Goal: Task Accomplishment & Management: Use online tool/utility

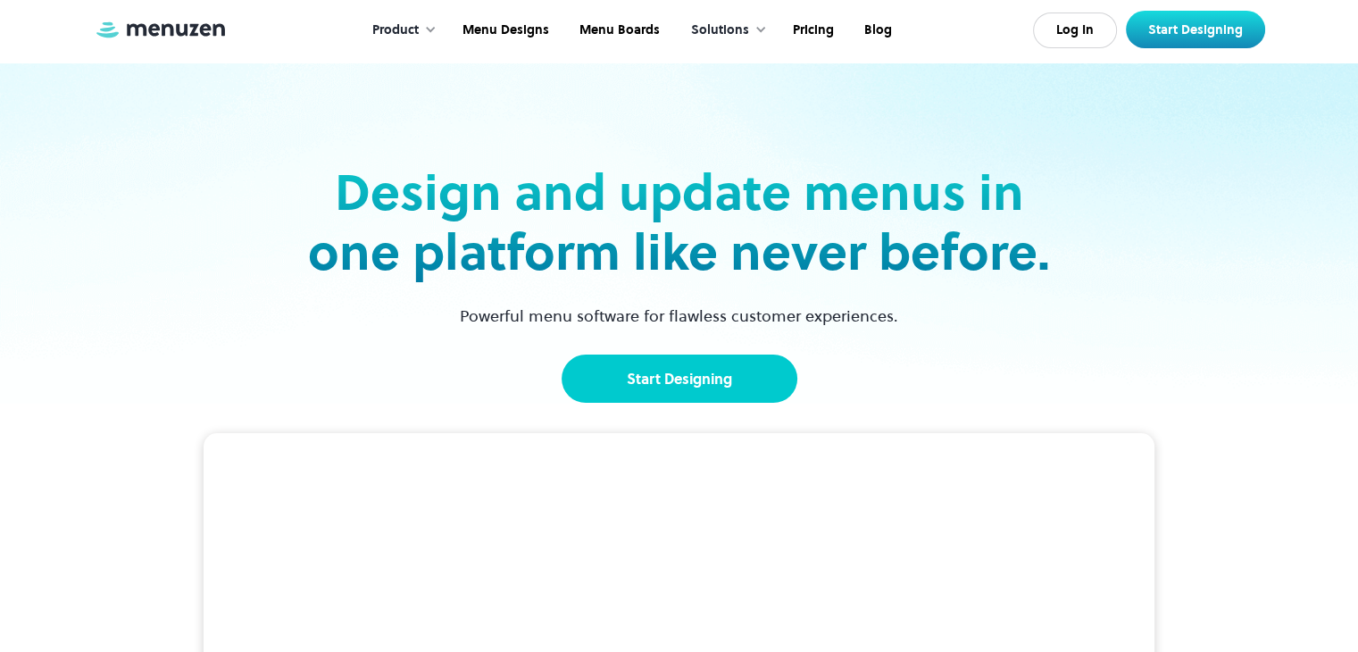
click at [648, 380] on link "Start Designing" at bounding box center [679, 378] width 236 height 48
click at [735, 29] on div "Solutions" at bounding box center [720, 31] width 58 height 20
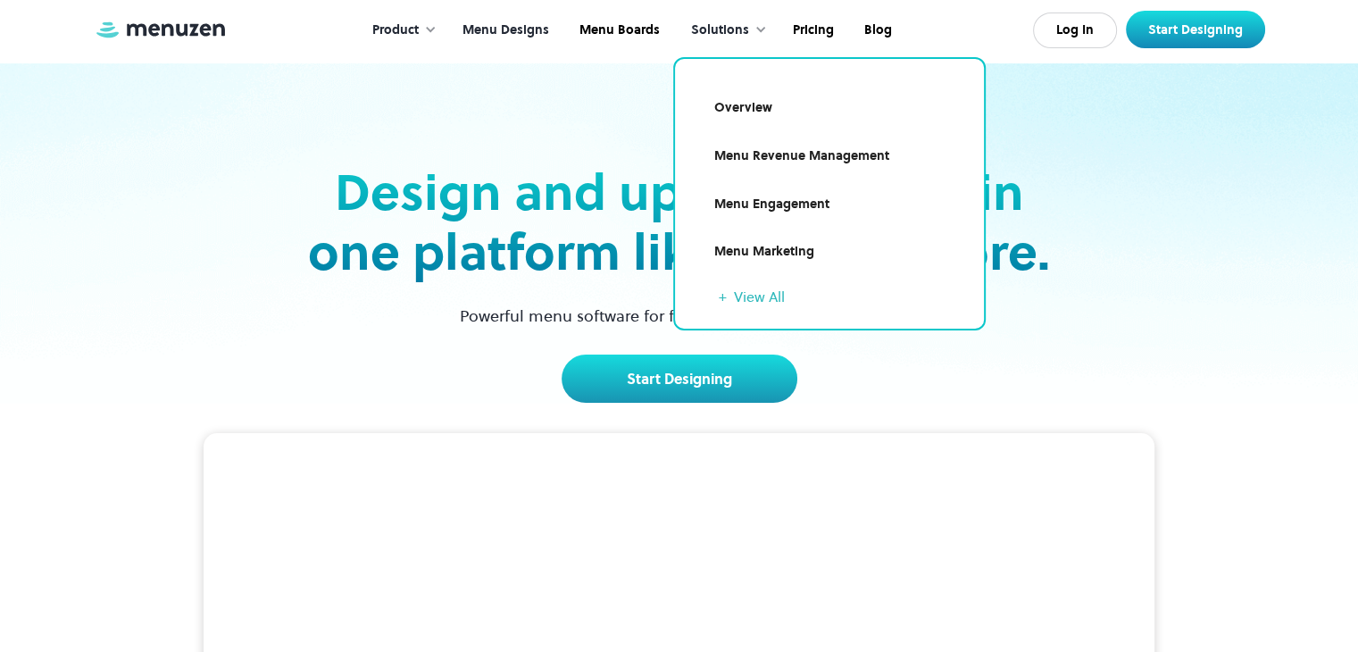
click at [515, 26] on link "Menu Designs" at bounding box center [503, 30] width 117 height 55
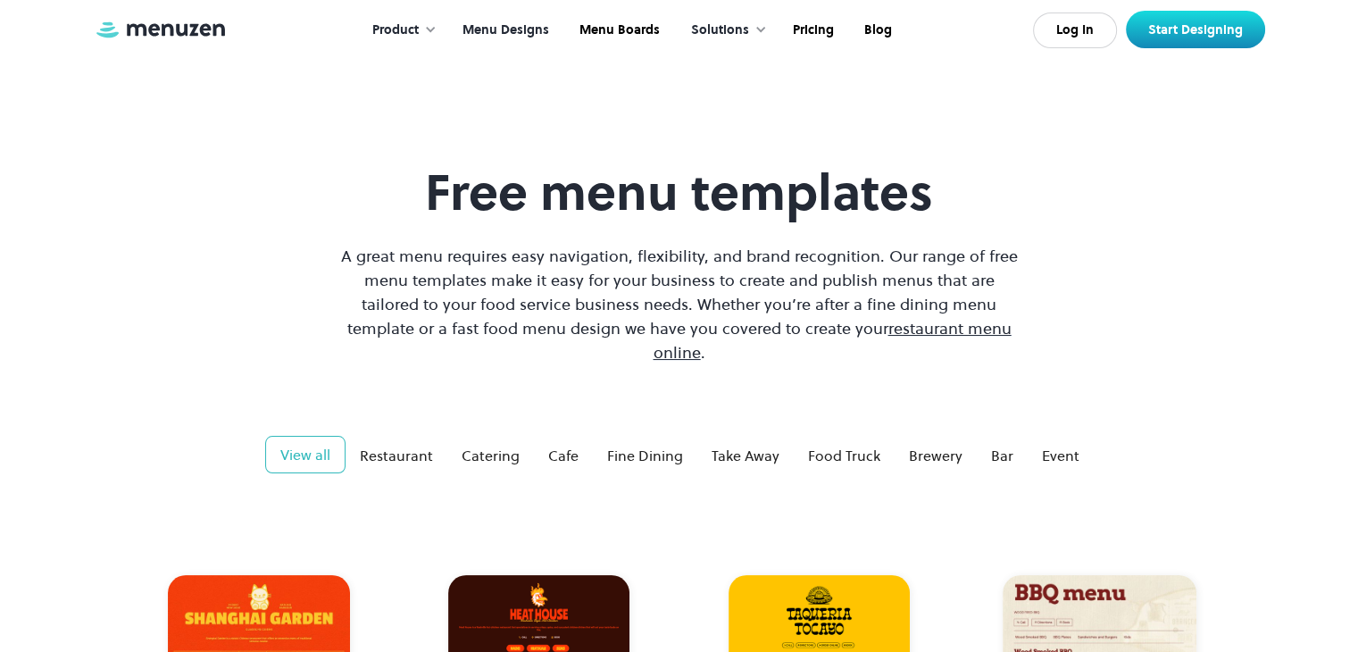
scroll to position [2, 0]
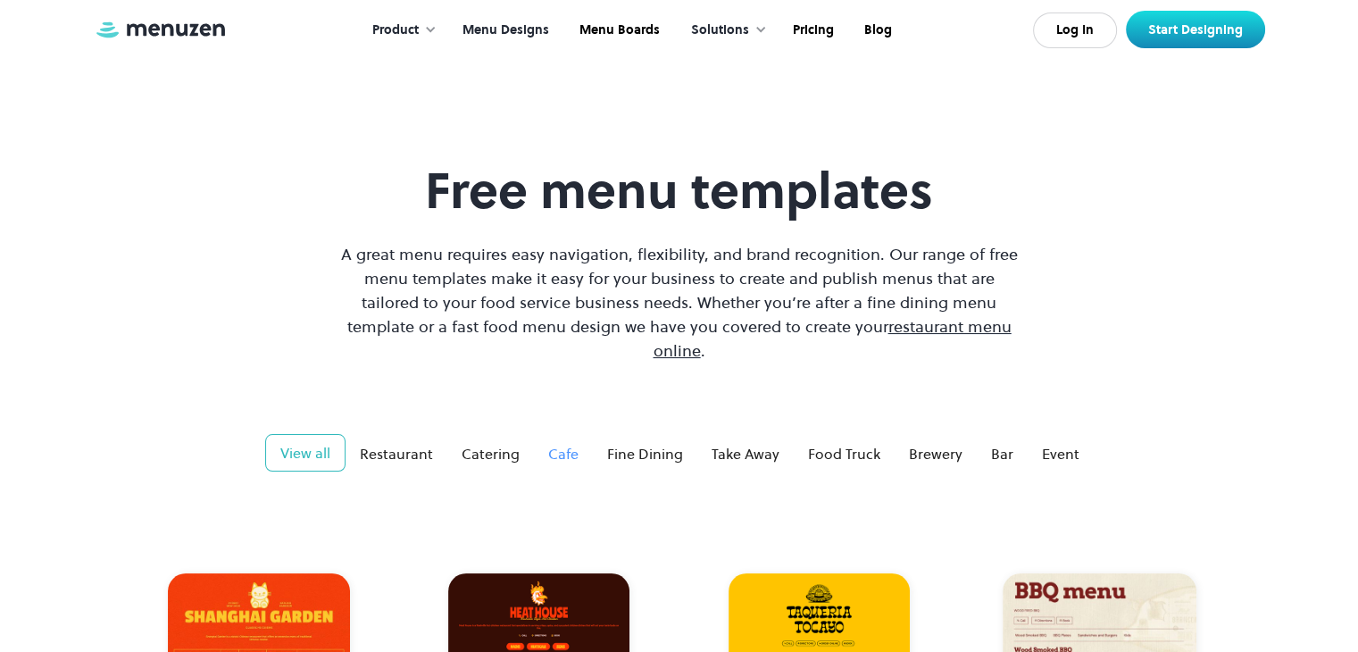
click at [535, 436] on link "Cafe" at bounding box center [563, 454] width 59 height 36
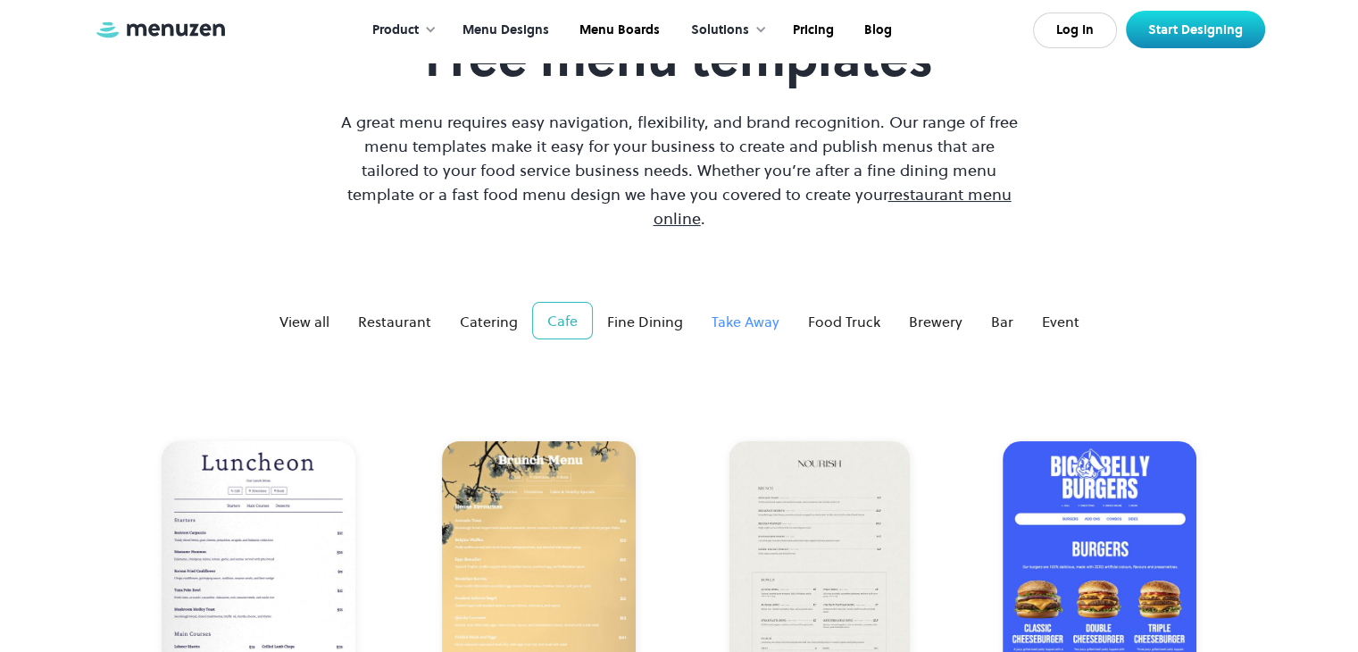
scroll to position [135, 0]
click at [294, 310] on div "View all" at bounding box center [304, 320] width 50 height 21
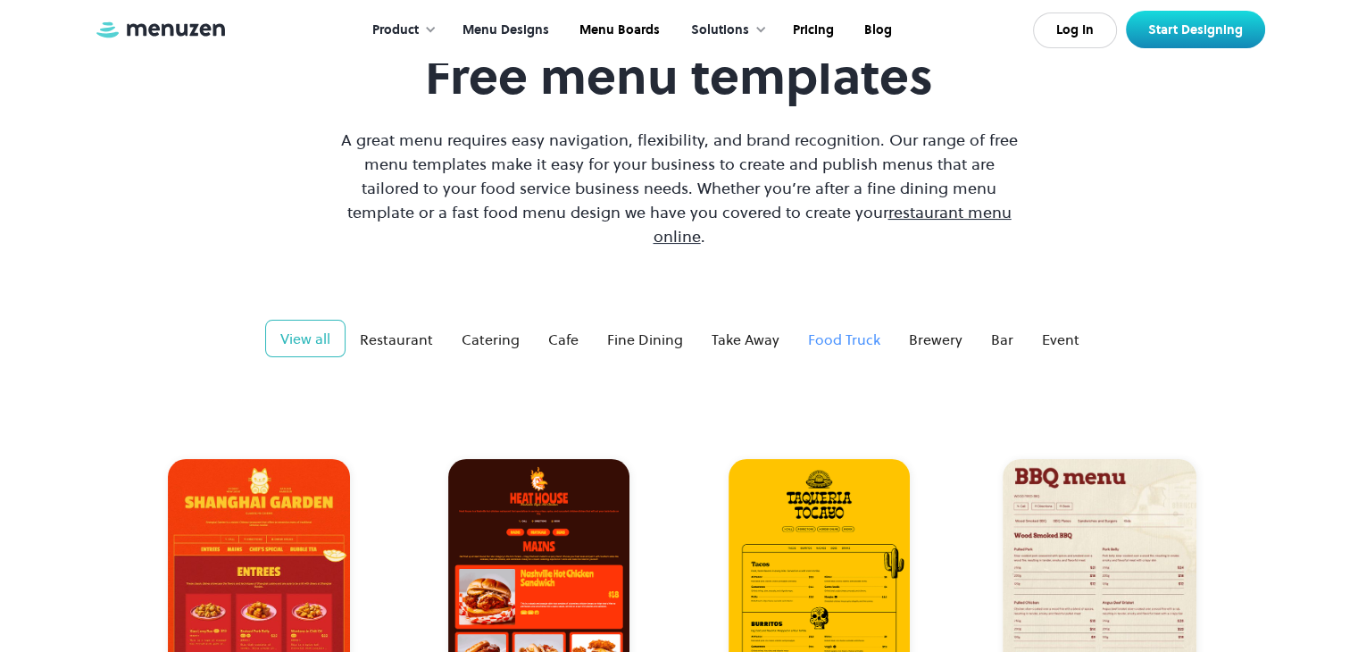
scroll to position [114, 0]
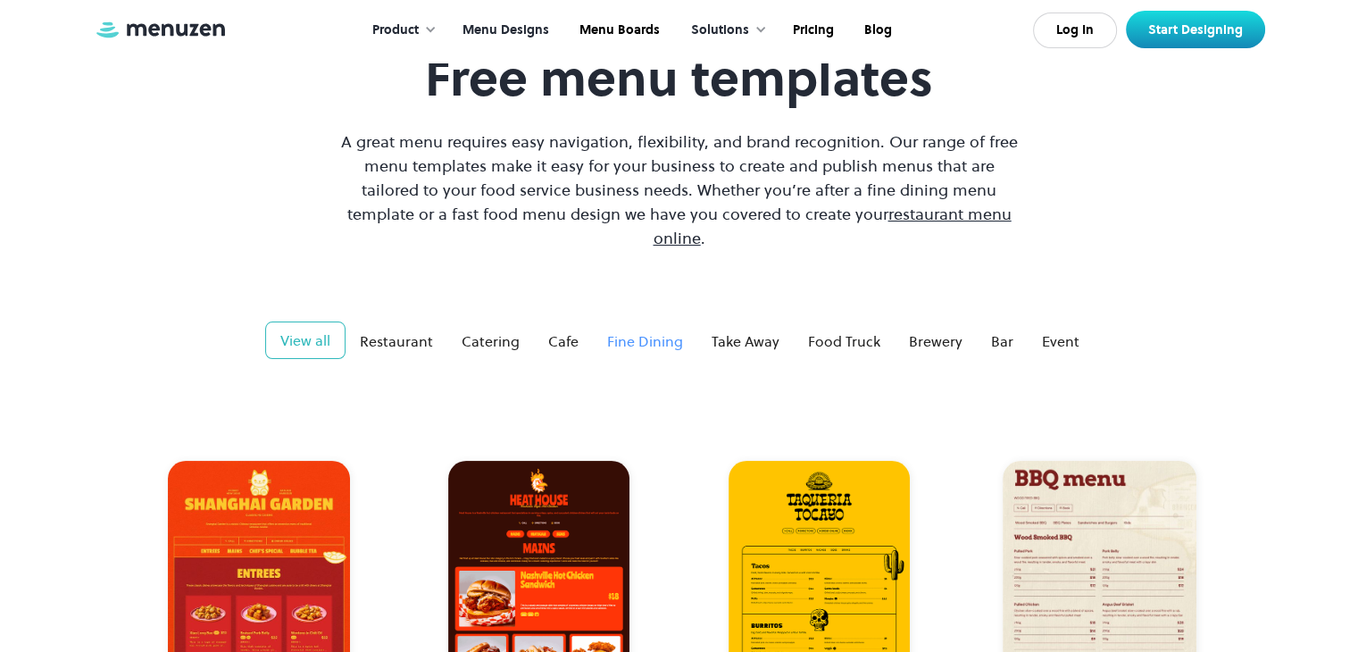
click at [647, 330] on div "Fine Dining" at bounding box center [645, 340] width 76 height 21
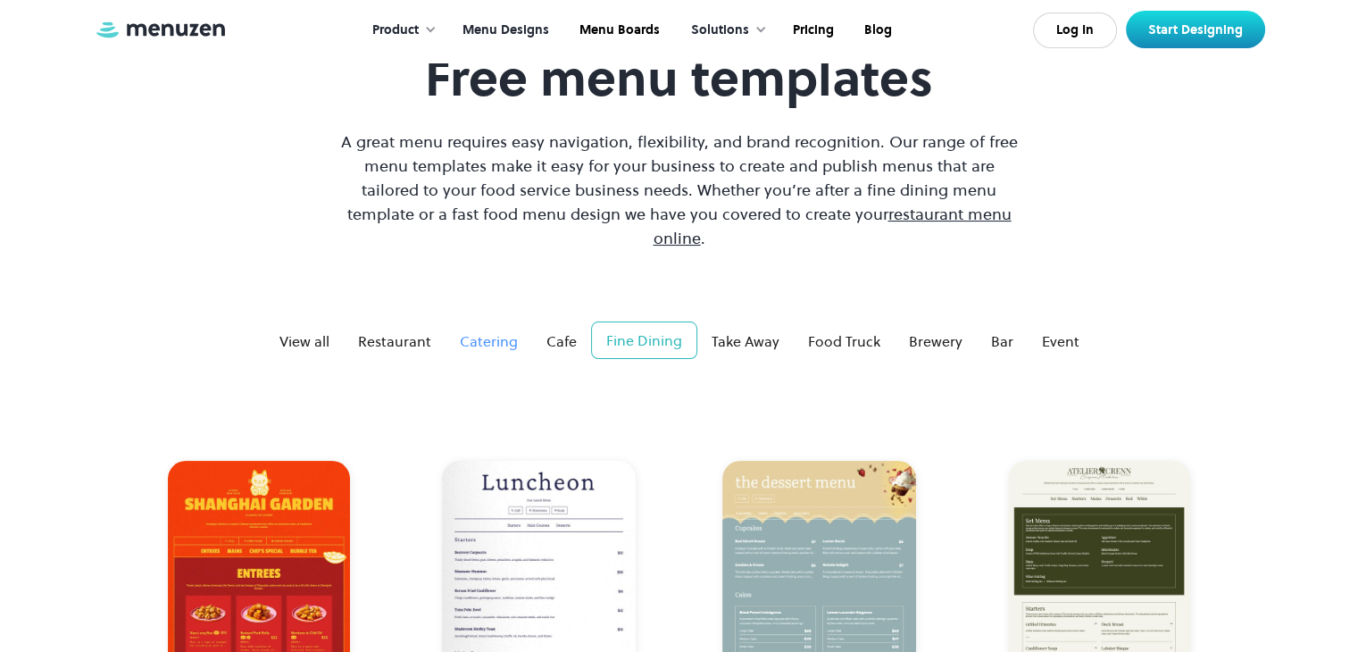
click at [526, 323] on link "Catering" at bounding box center [488, 341] width 87 height 36
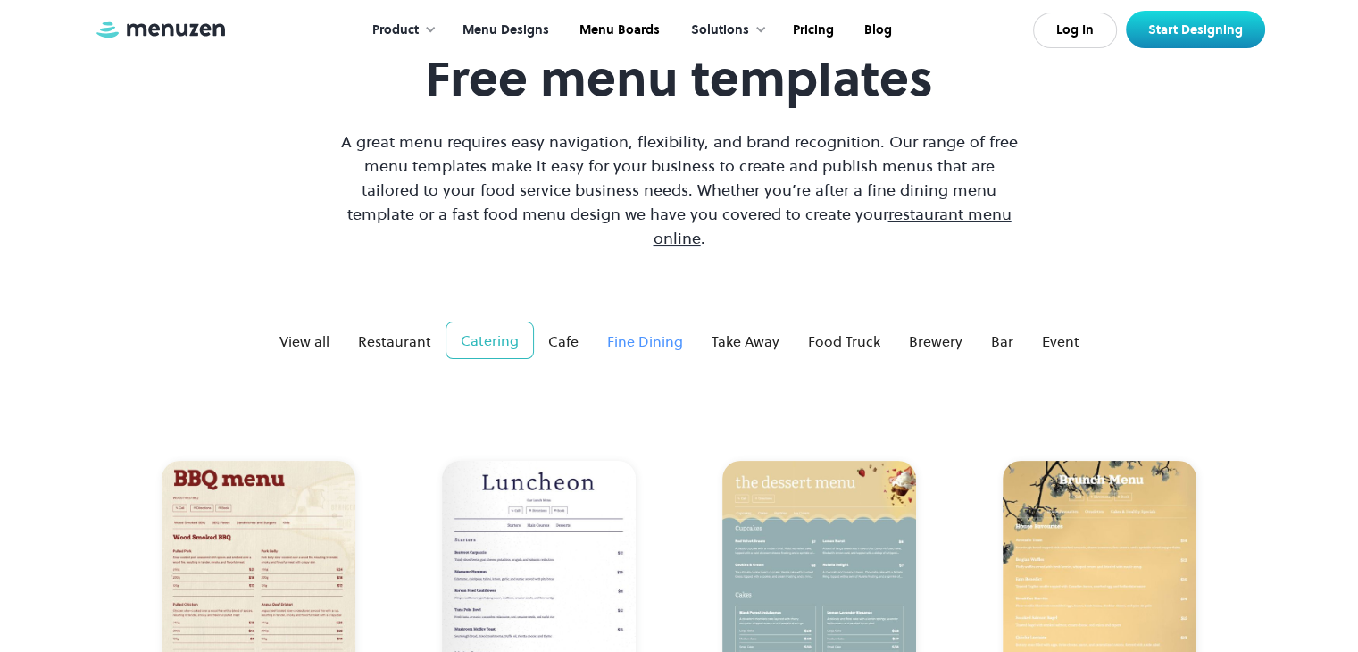
click at [595, 324] on link "Fine Dining" at bounding box center [645, 341] width 104 height 36
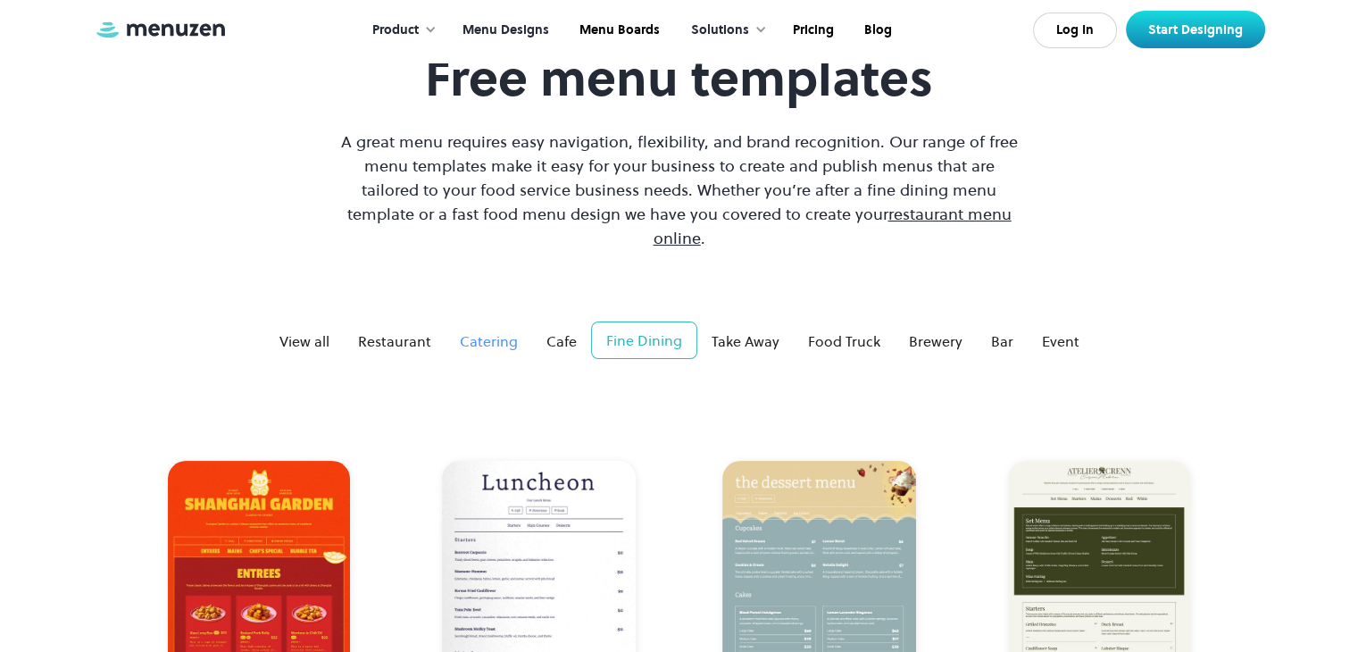
click at [454, 328] on link "Catering" at bounding box center [488, 341] width 87 height 36
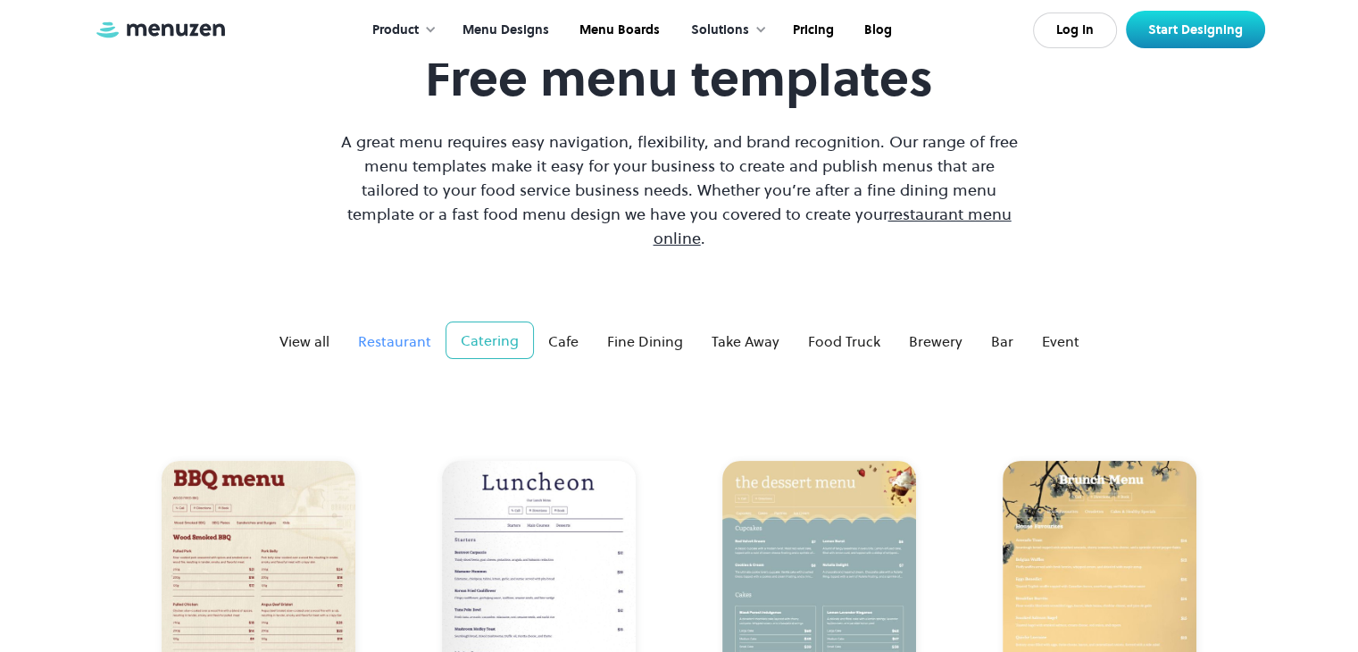
click at [391, 330] on div "Restaurant" at bounding box center [394, 340] width 73 height 21
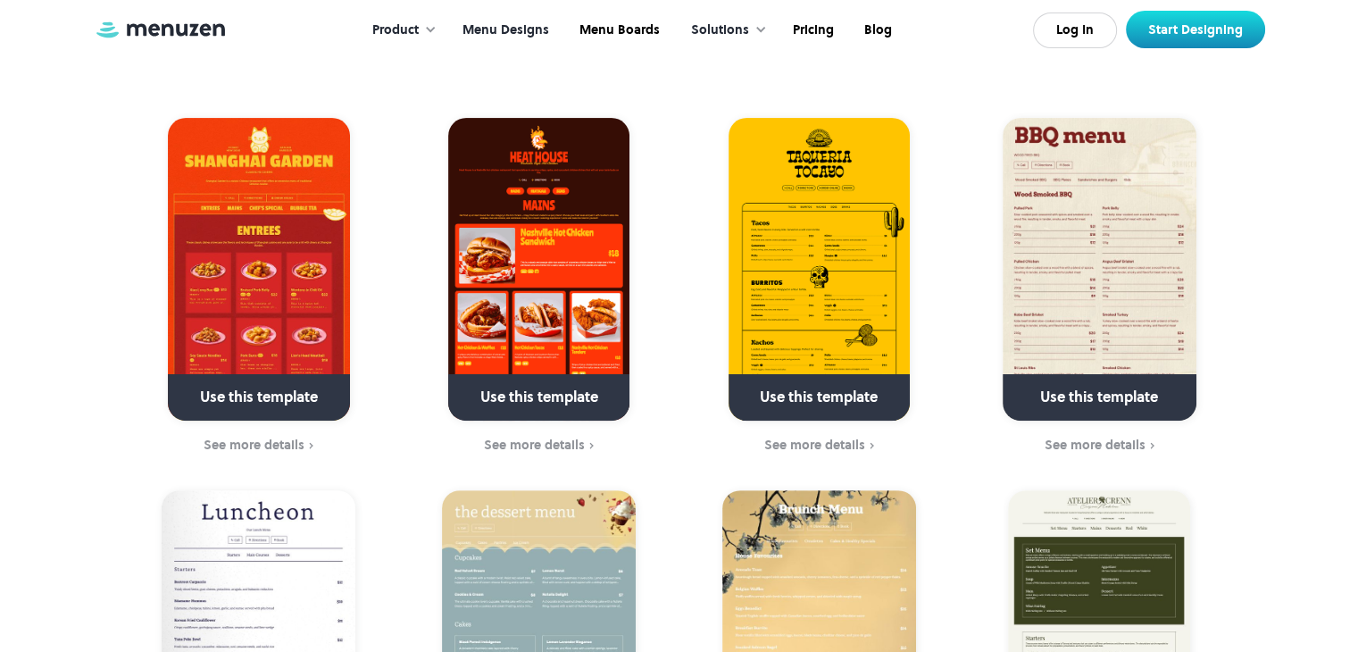
scroll to position [436, 0]
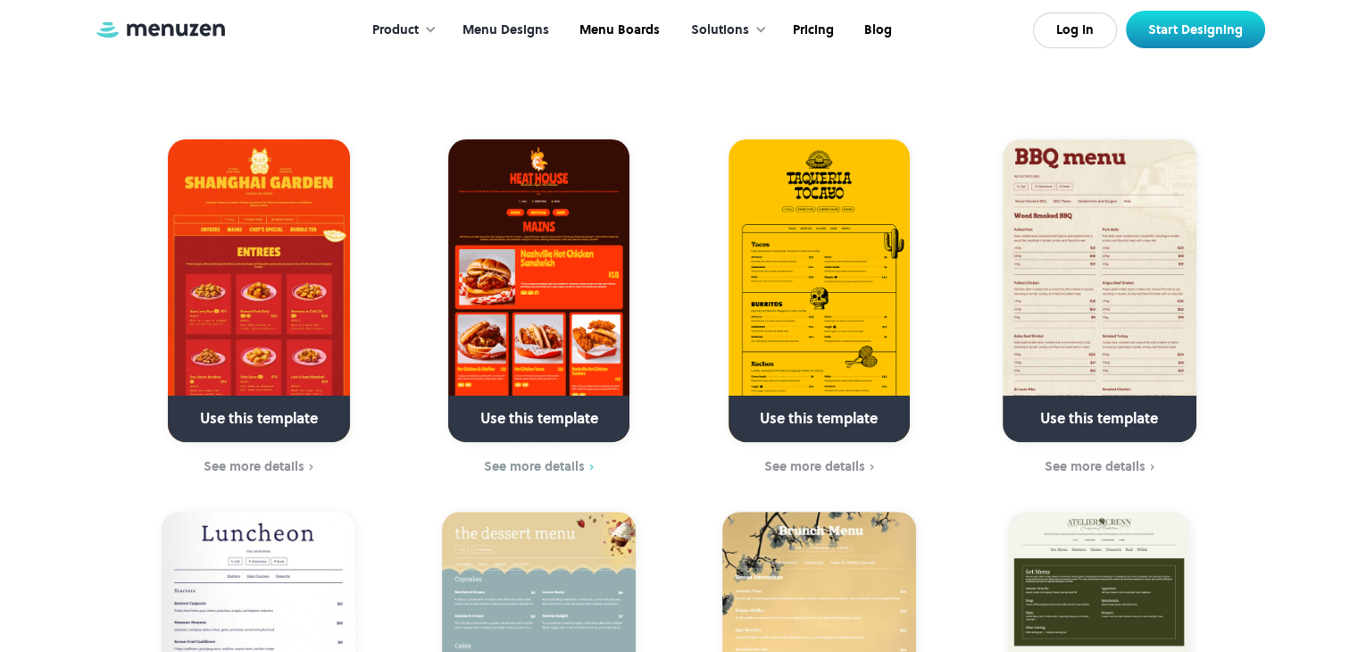
click at [543, 459] on div "See more details" at bounding box center [534, 466] width 101 height 14
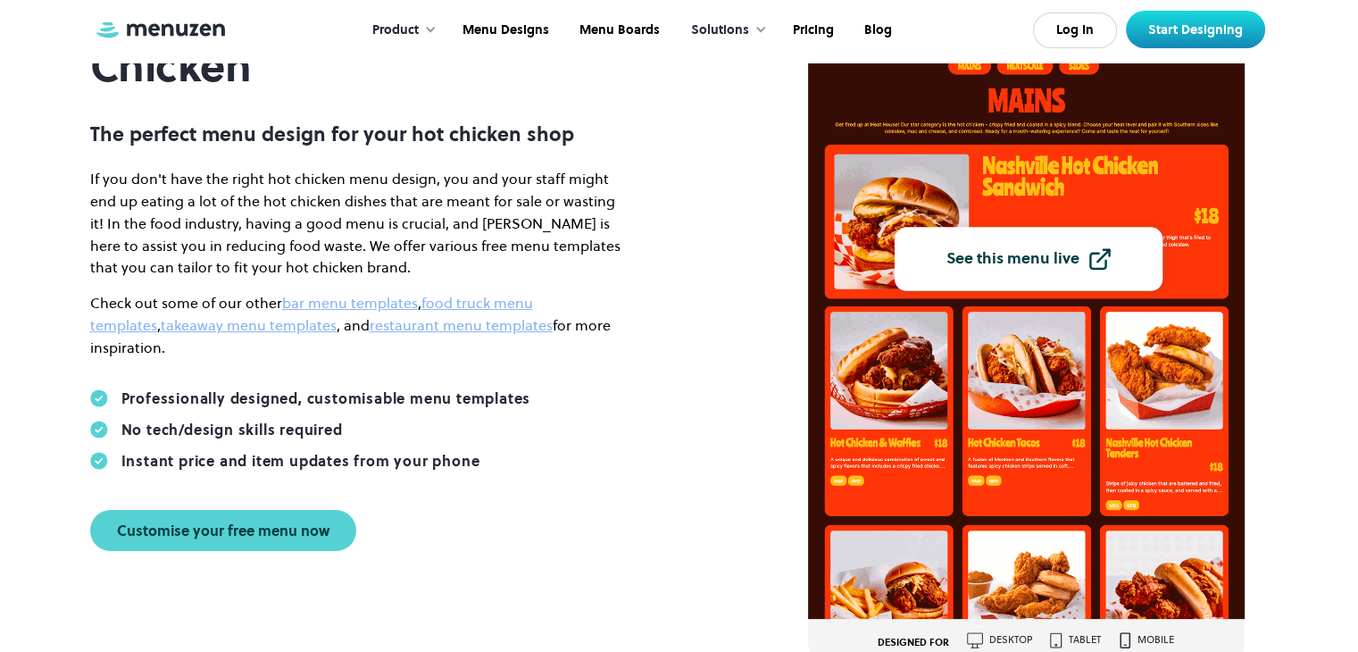
scroll to position [279, 0]
click at [827, 22] on link "Pricing" at bounding box center [811, 30] width 71 height 55
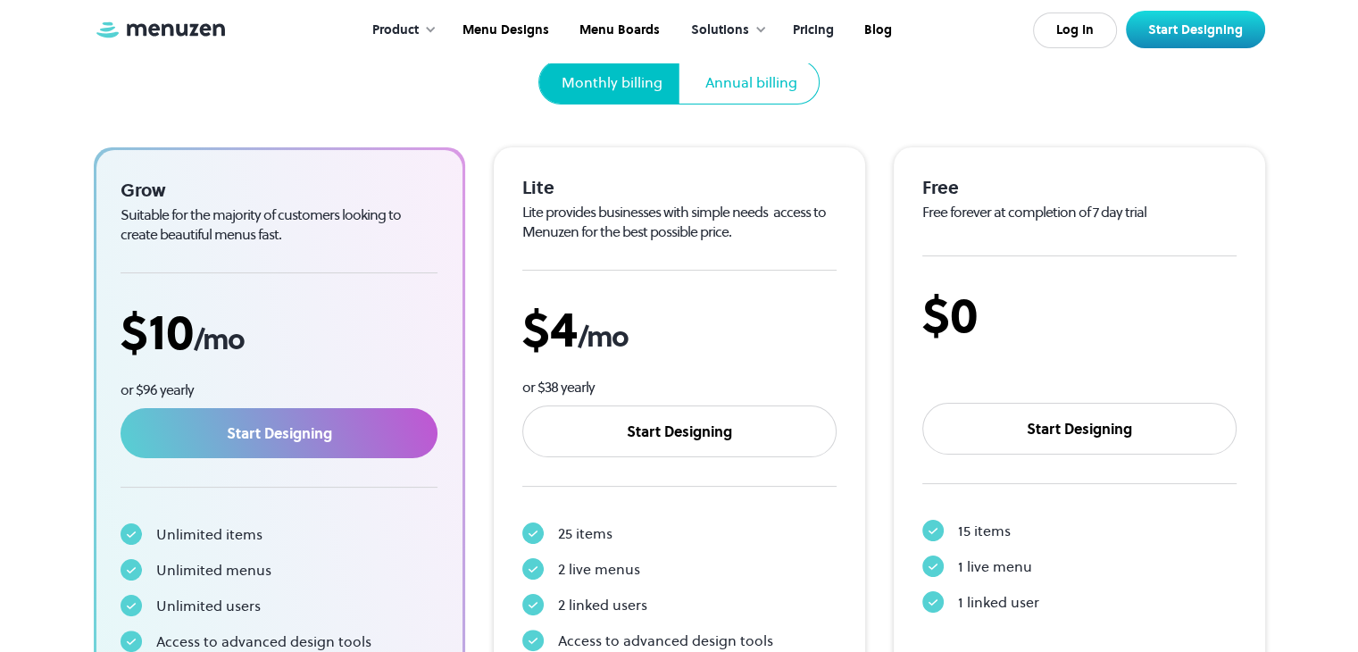
scroll to position [199, 0]
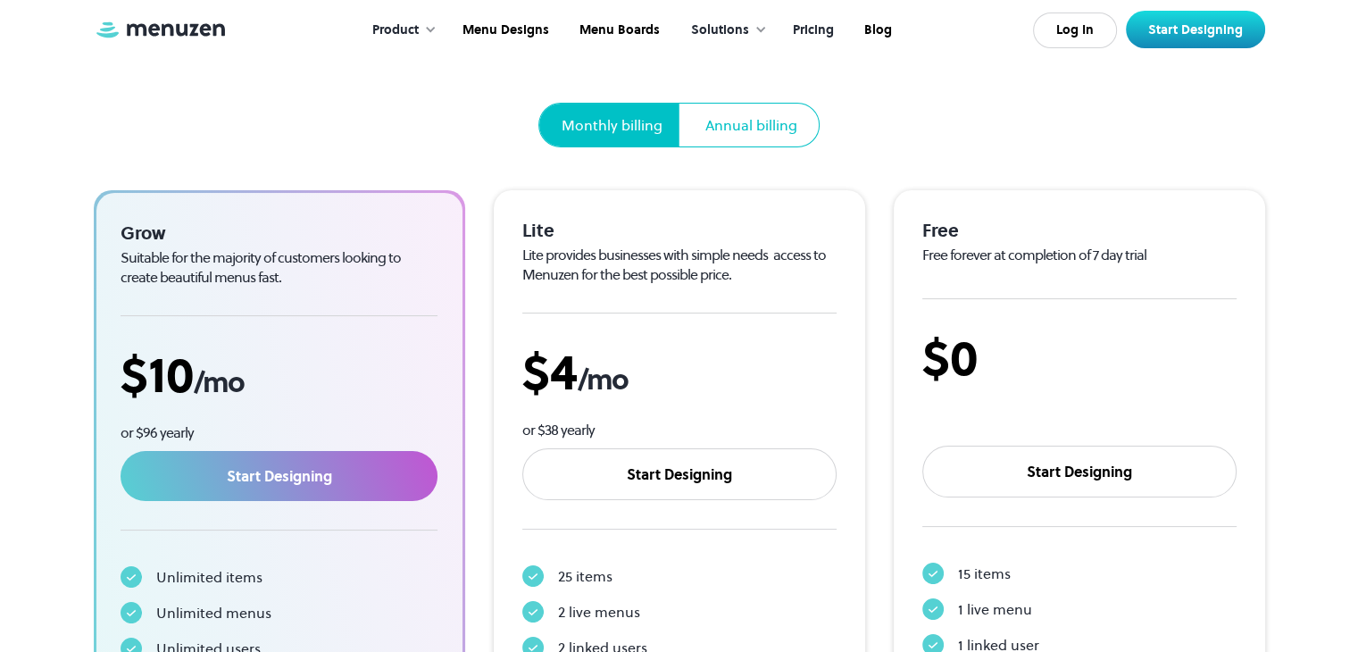
click at [736, 142] on div "Annual billing" at bounding box center [751, 125] width 135 height 43
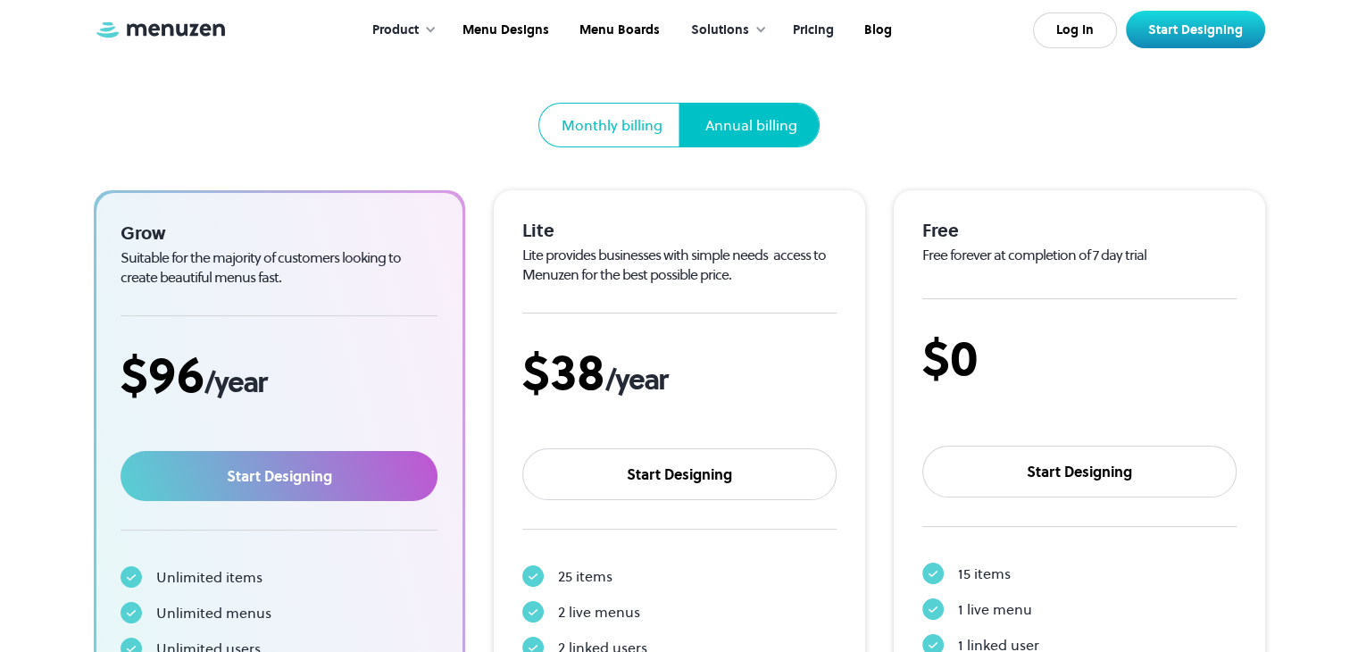
click at [643, 119] on div "Monthly billing" at bounding box center [611, 124] width 101 height 21
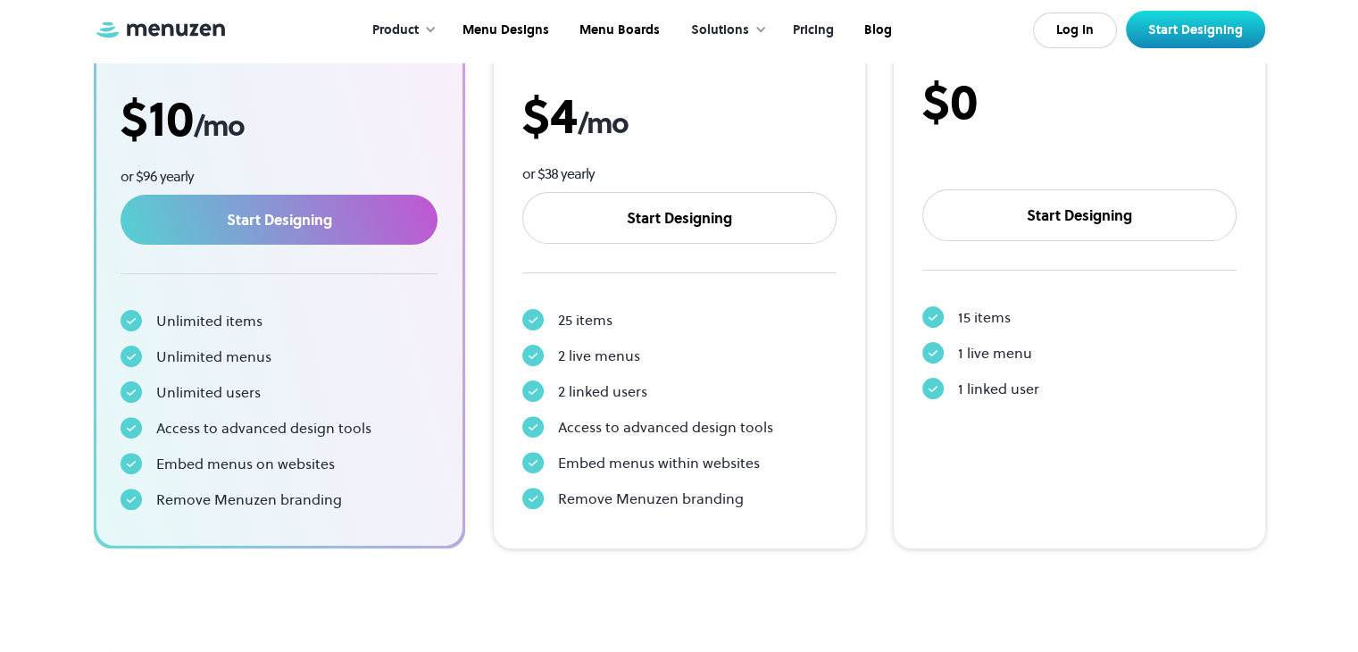
scroll to position [453, 0]
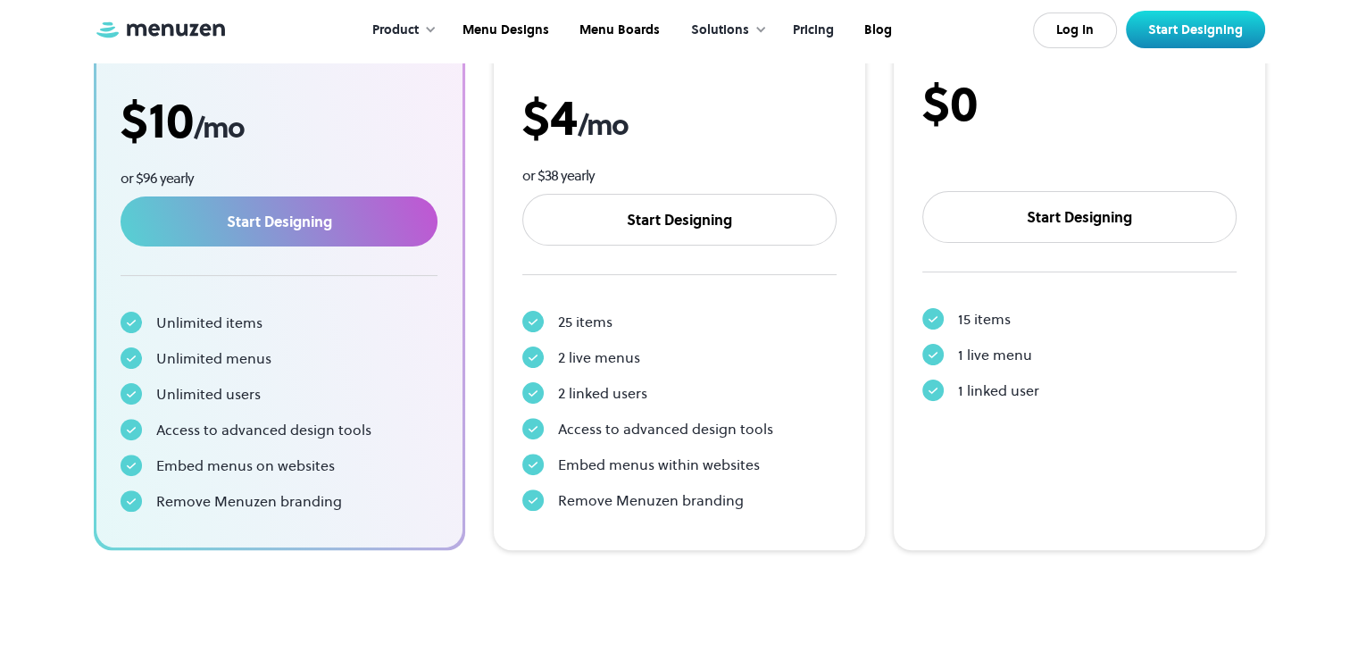
click at [975, 308] on div "15 items" at bounding box center [984, 318] width 53 height 21
click at [976, 347] on div "1 live menu" at bounding box center [995, 354] width 74 height 21
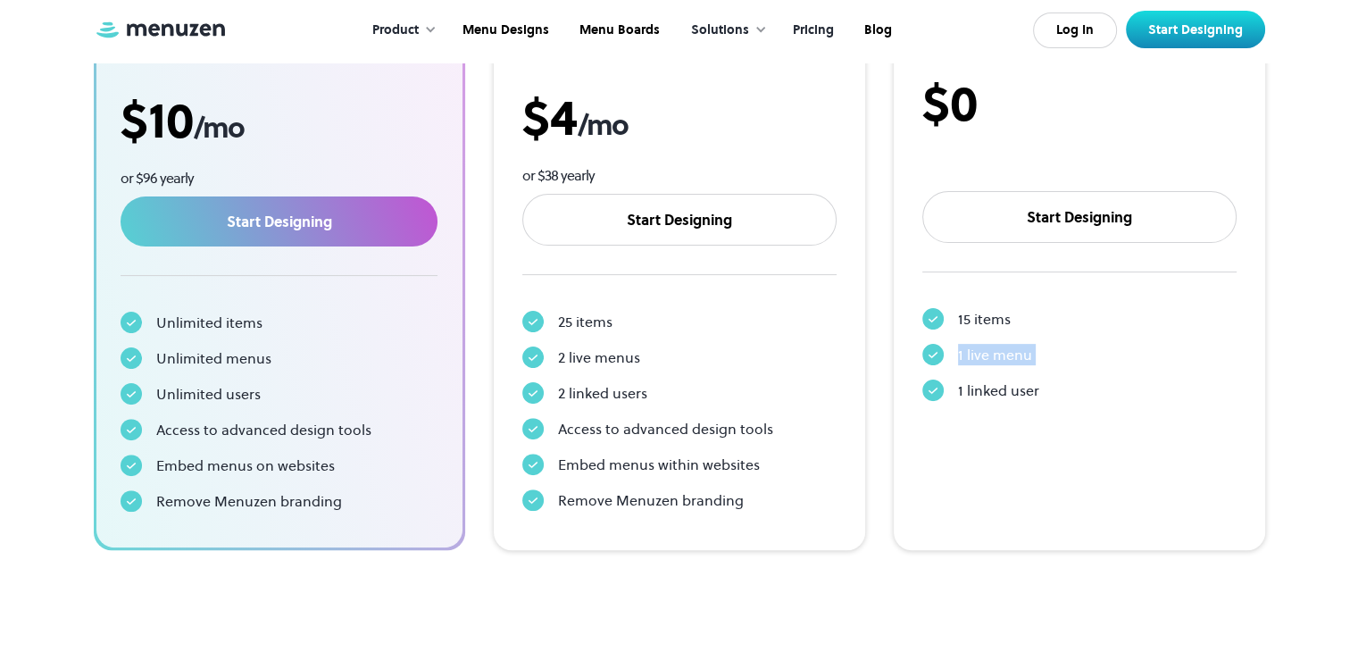
click at [976, 347] on div "1 live menu" at bounding box center [995, 354] width 74 height 21
click at [1002, 397] on div "1 linked user" at bounding box center [998, 389] width 81 height 21
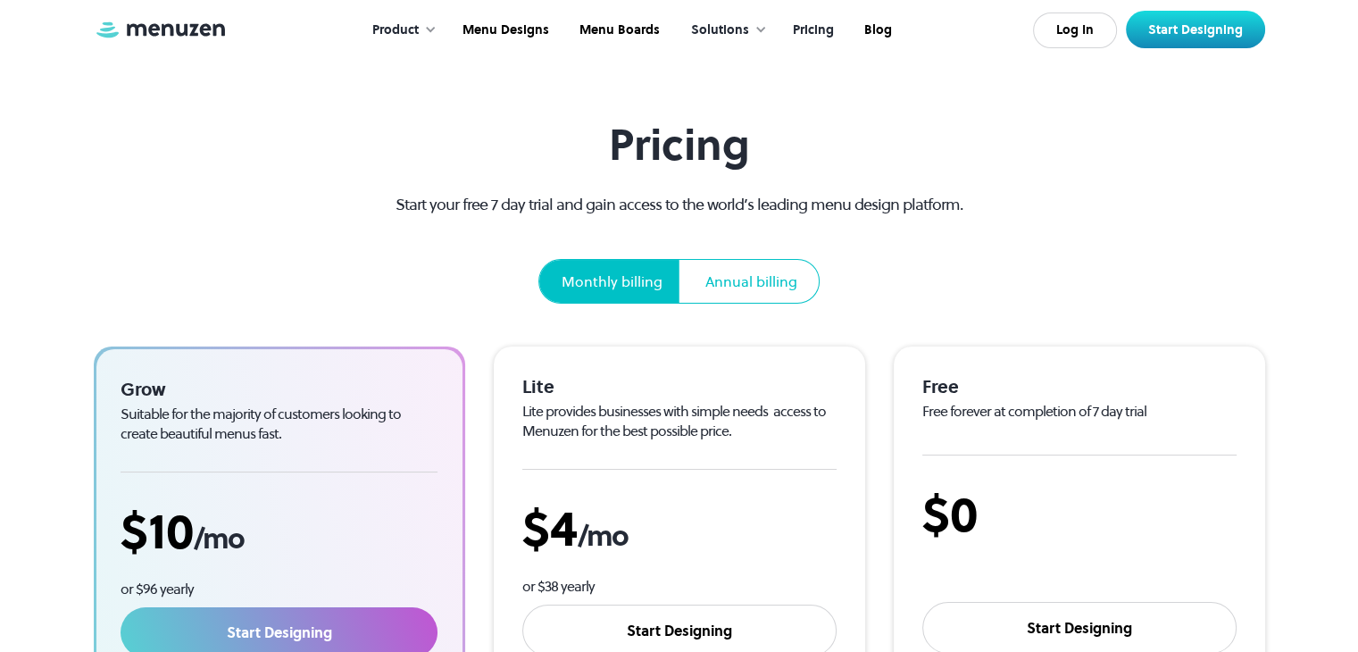
scroll to position [0, 0]
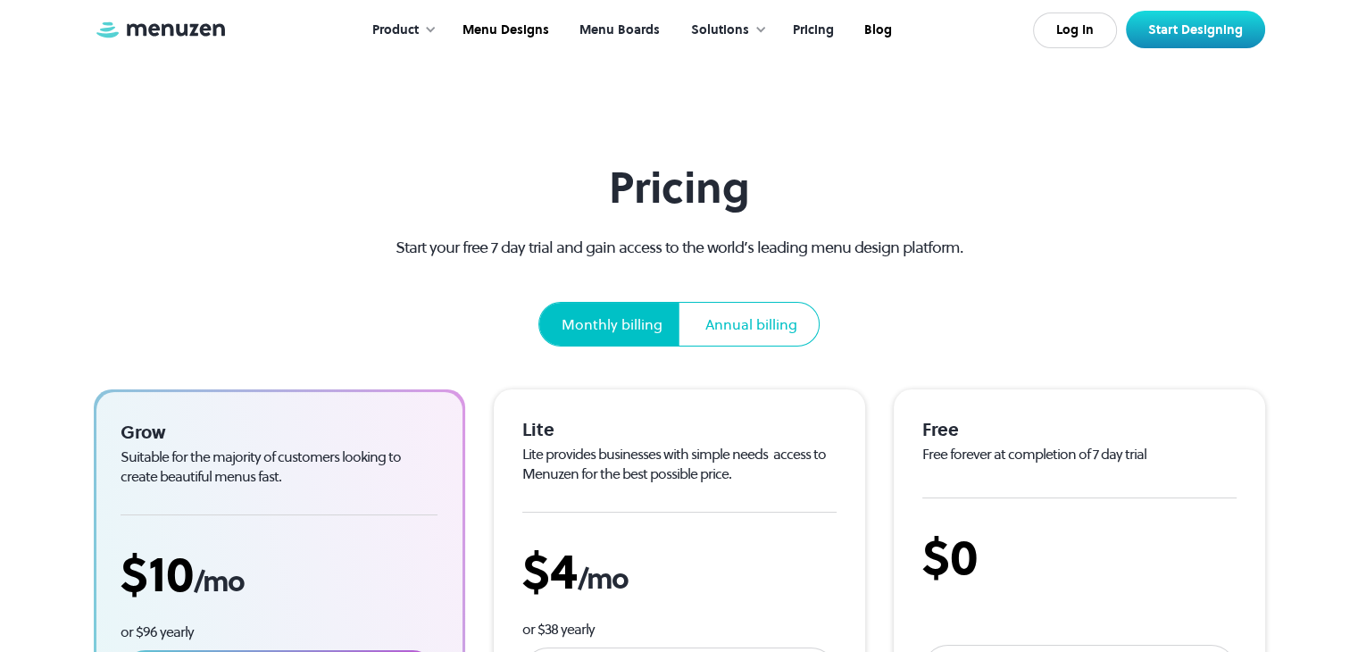
click at [621, 19] on link "Menu Boards" at bounding box center [617, 30] width 111 height 55
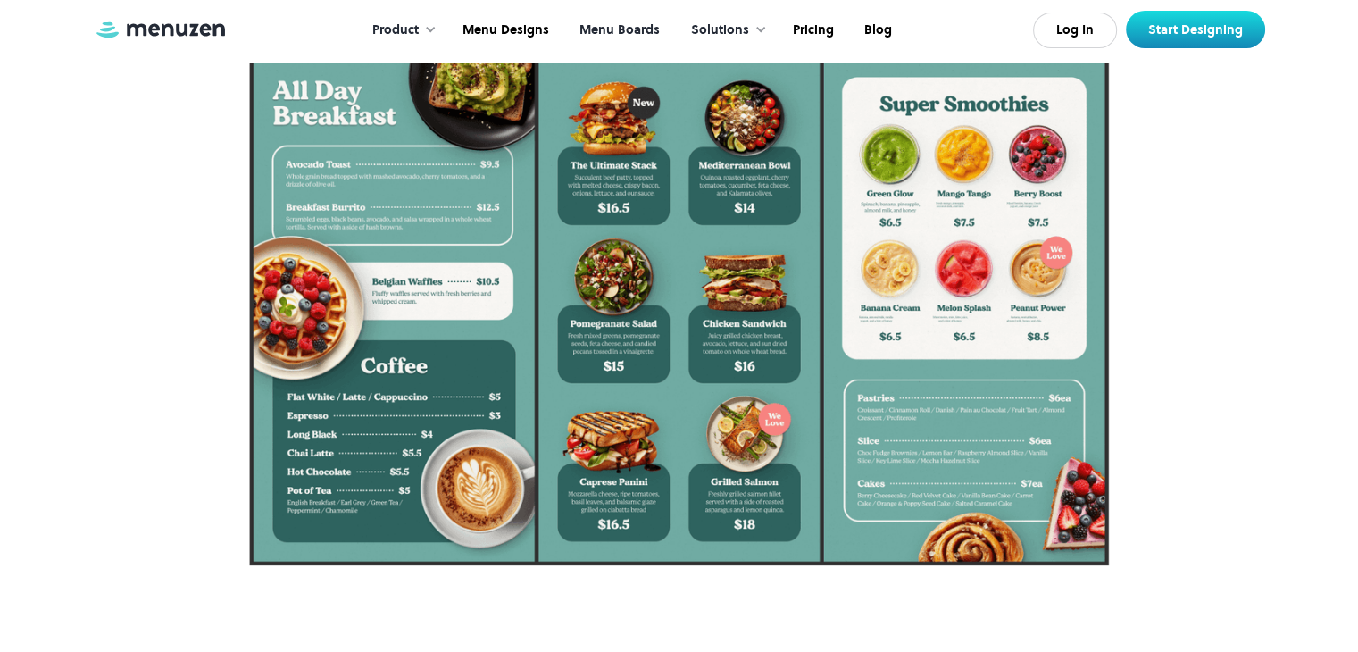
scroll to position [380, 0]
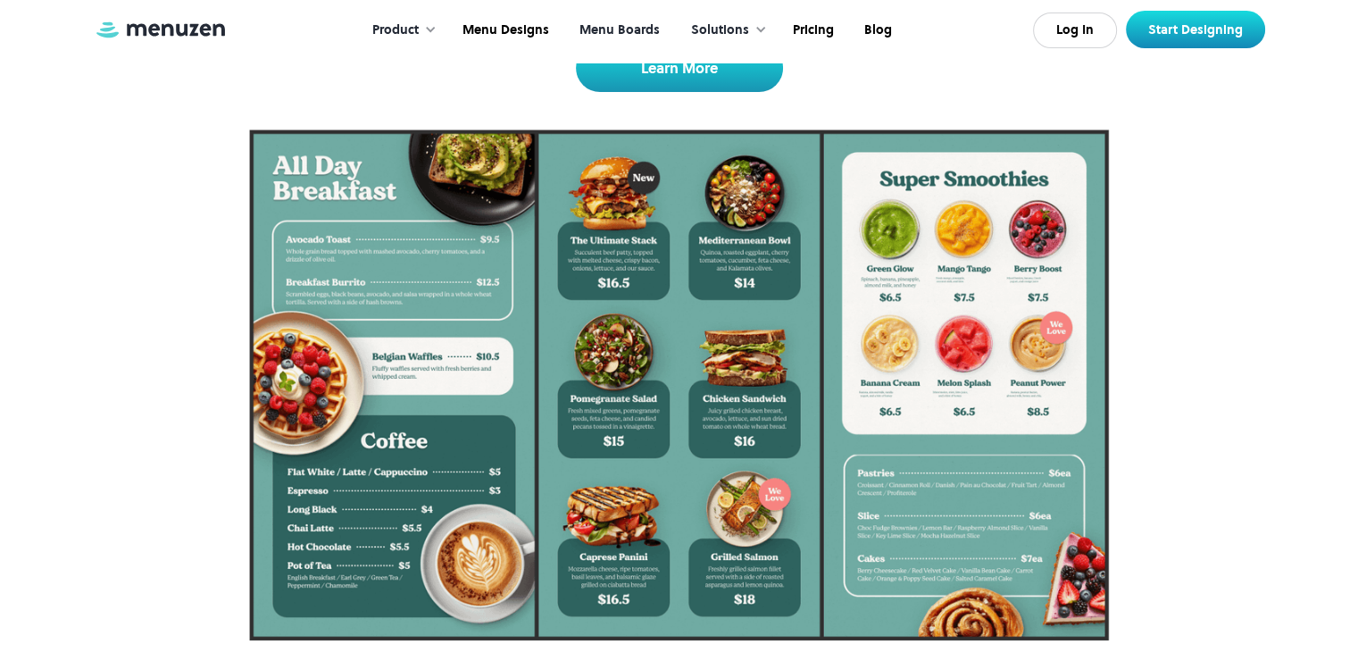
click at [621, 36] on link "Menu Boards" at bounding box center [617, 30] width 111 height 55
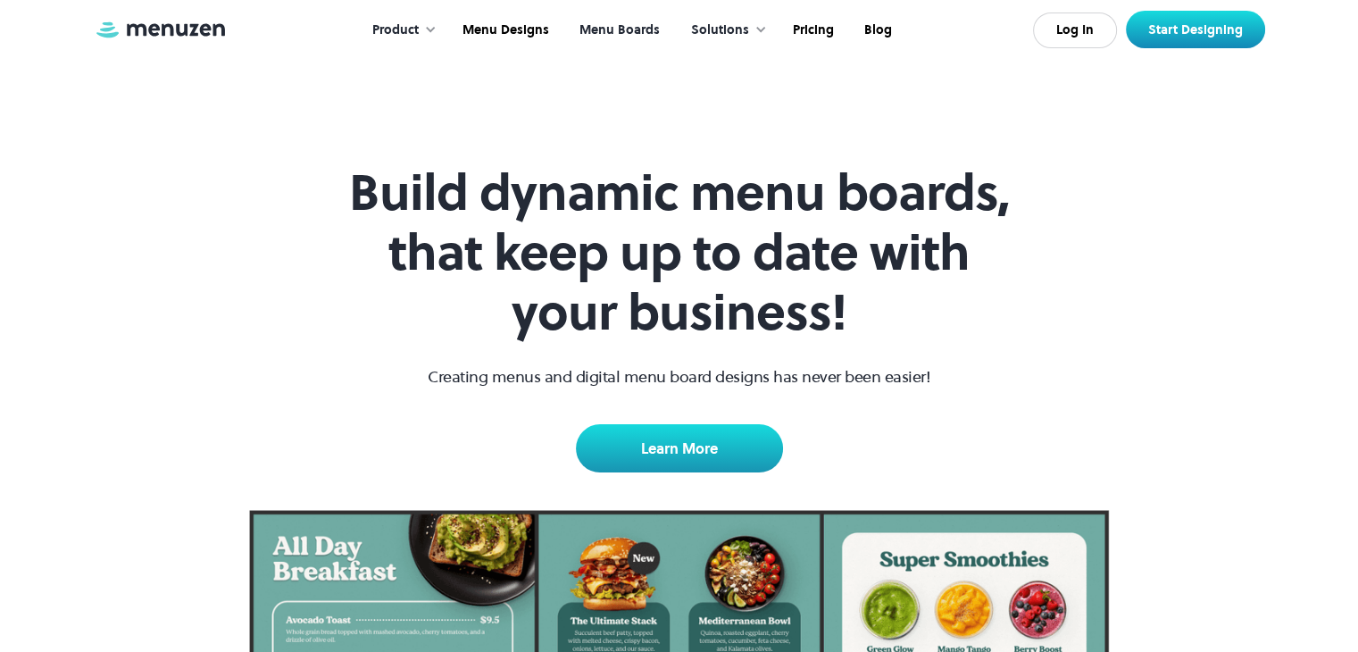
click at [736, 29] on div "Solutions" at bounding box center [720, 31] width 58 height 20
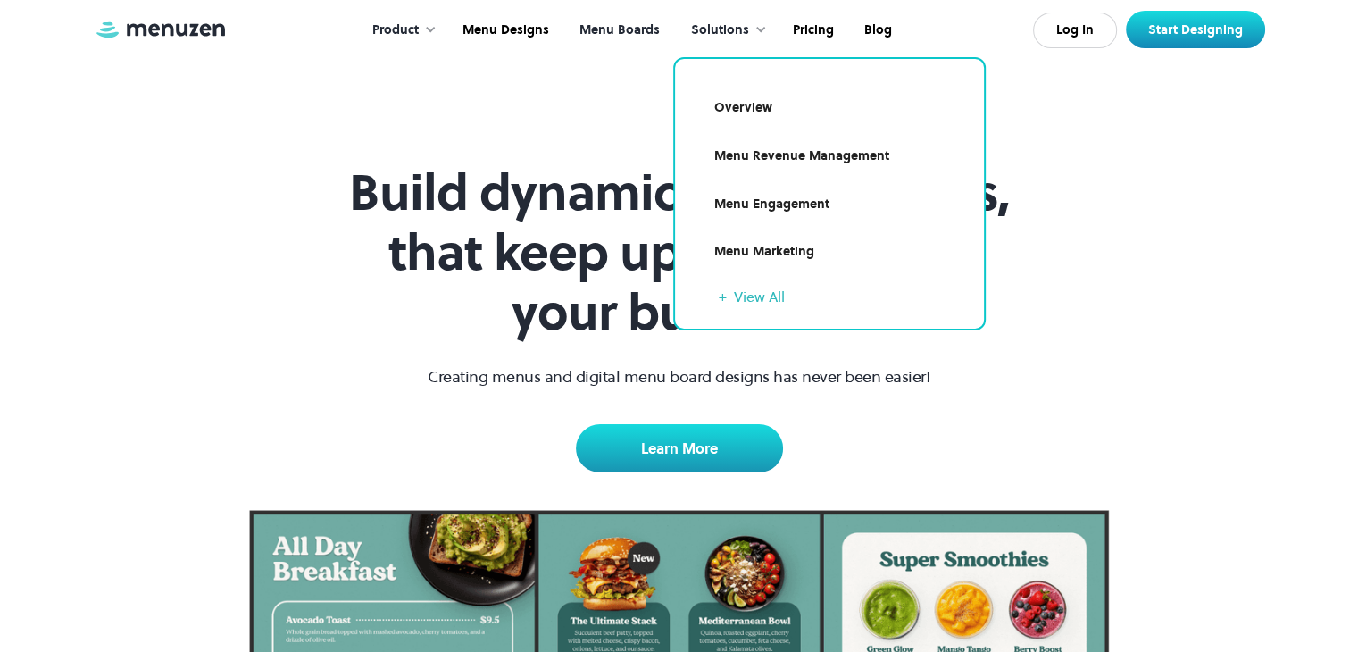
click at [481, 212] on h1 "Build dynamic menu boards, that keep up to date with your business!" at bounding box center [680, 252] width 686 height 180
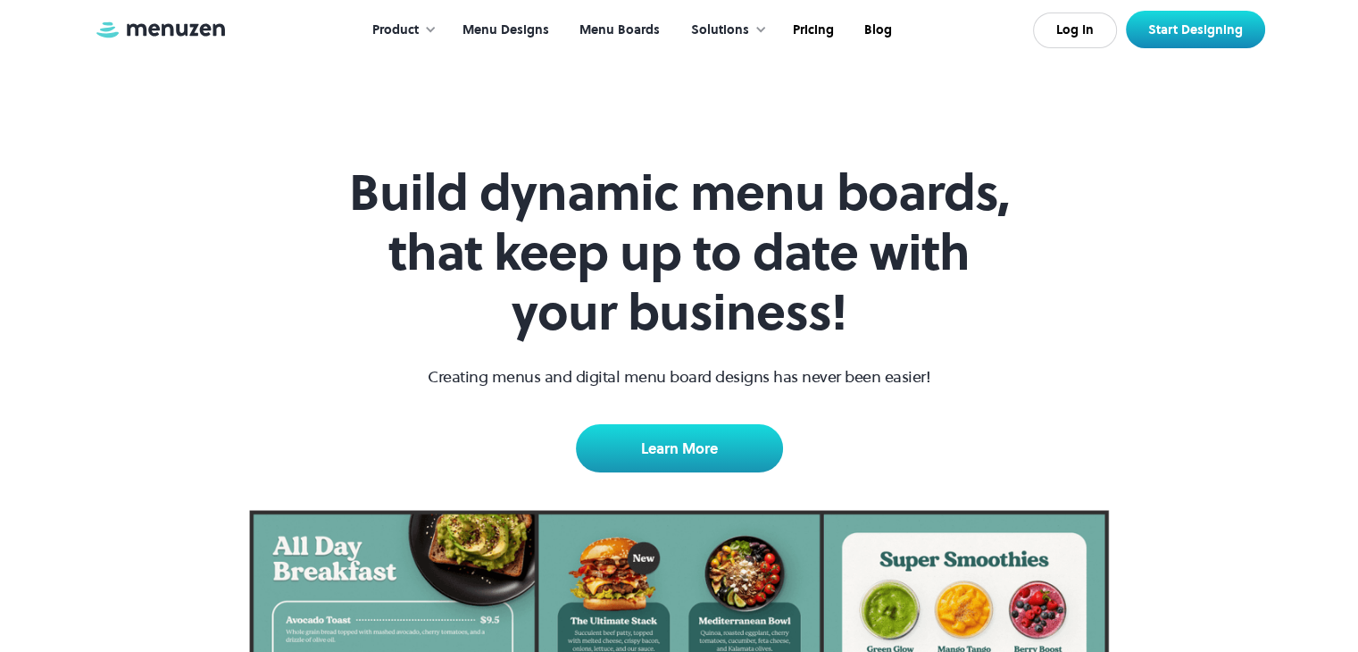
click at [524, 29] on link "Menu Designs" at bounding box center [503, 30] width 117 height 55
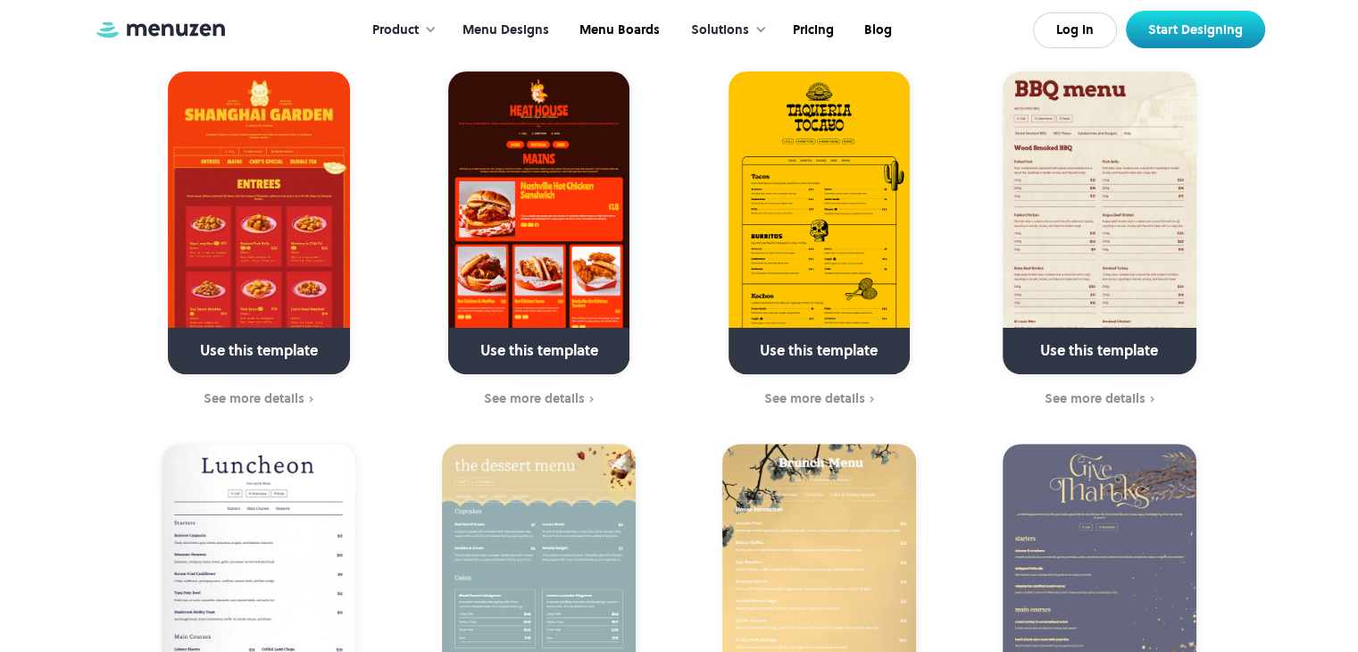
scroll to position [503, 0]
click at [532, 336] on link at bounding box center [539, 359] width 258 height 46
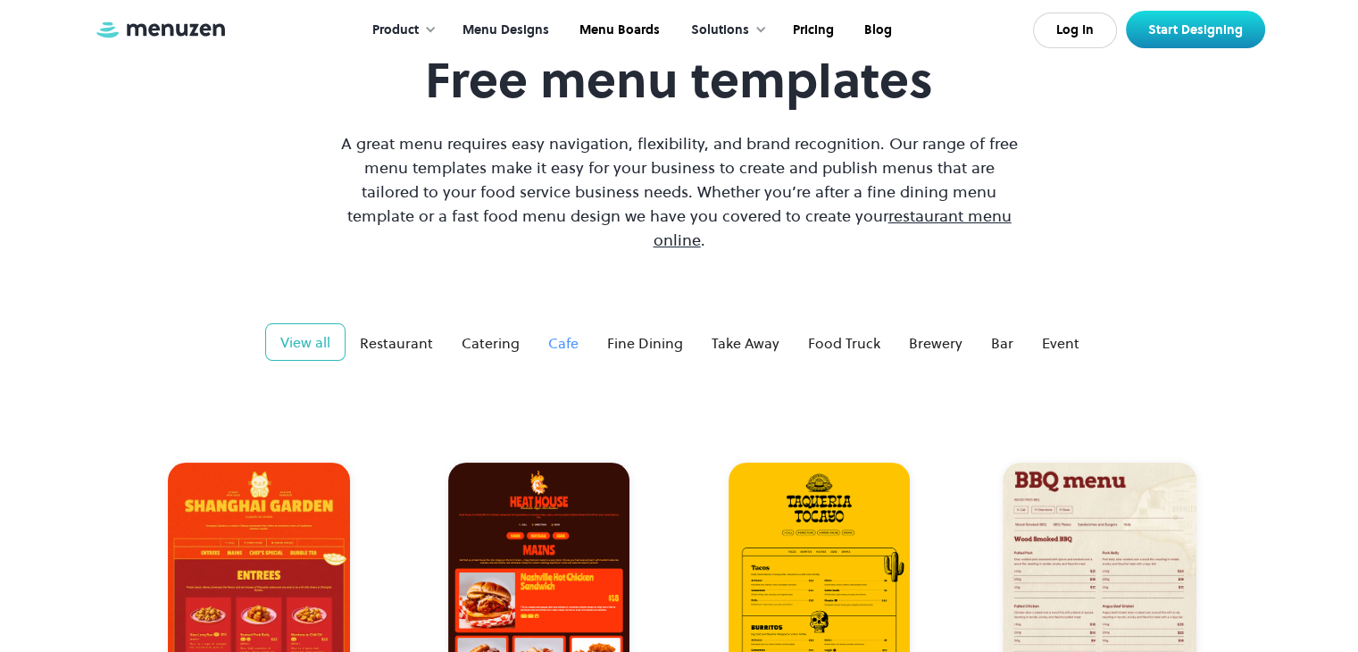
click at [545, 327] on link "Cafe" at bounding box center [563, 343] width 59 height 36
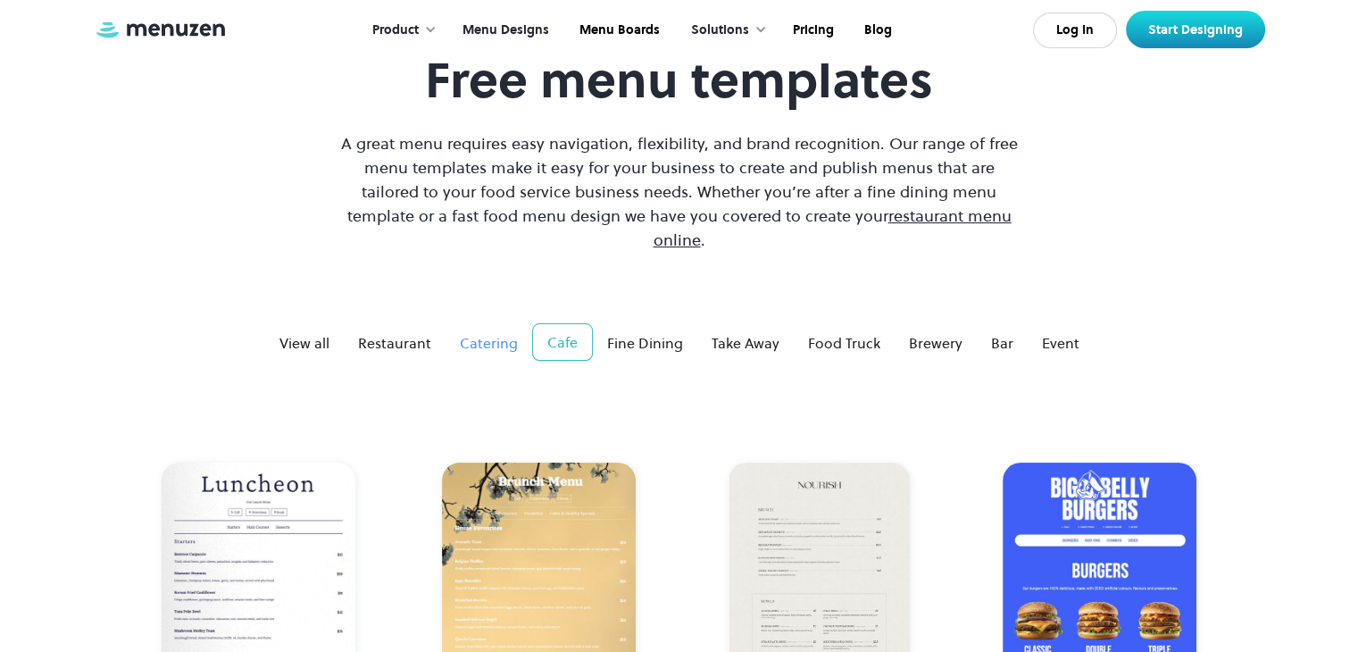
click at [481, 332] on div "Catering" at bounding box center [489, 342] width 58 height 21
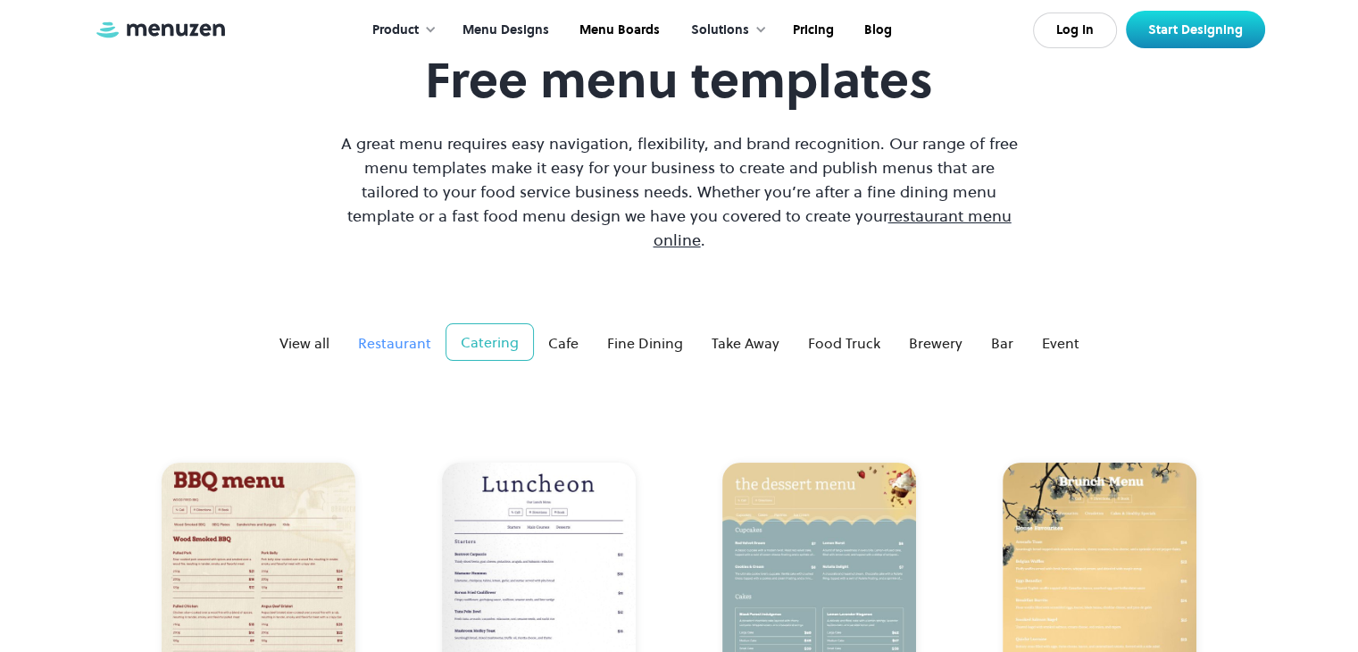
click at [414, 331] on link "Restaurant" at bounding box center [395, 343] width 102 height 36
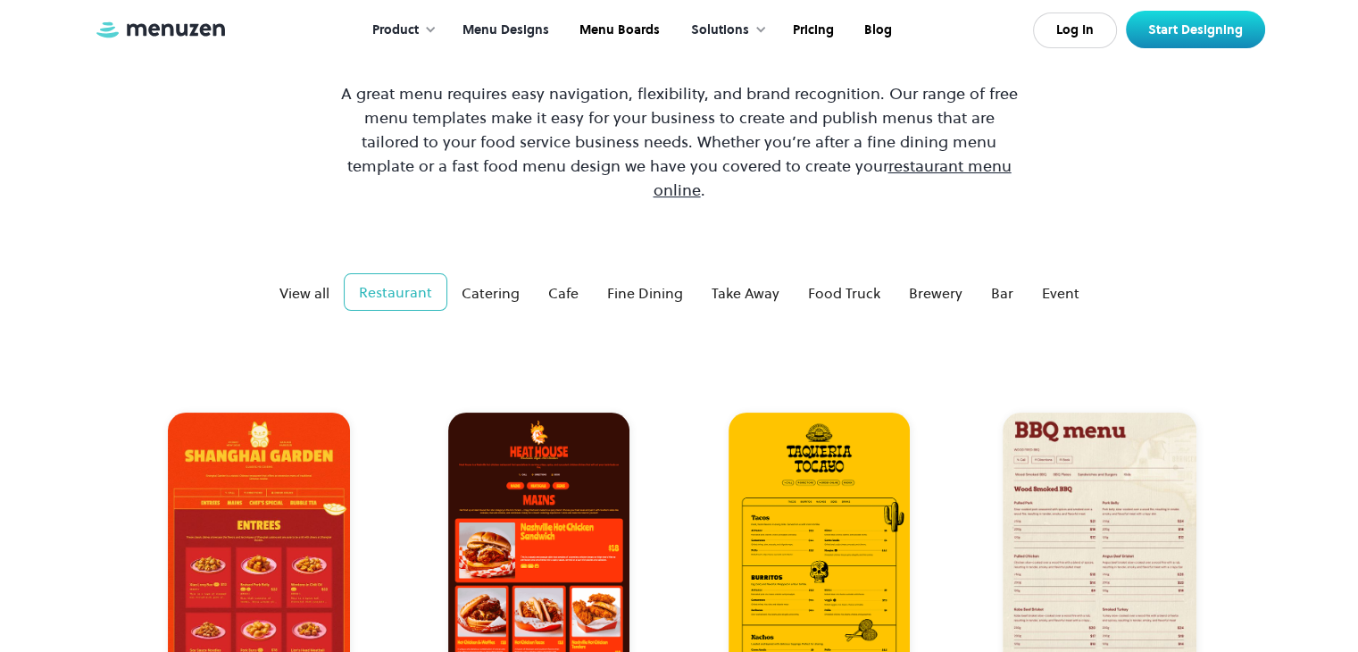
scroll to position [0, 0]
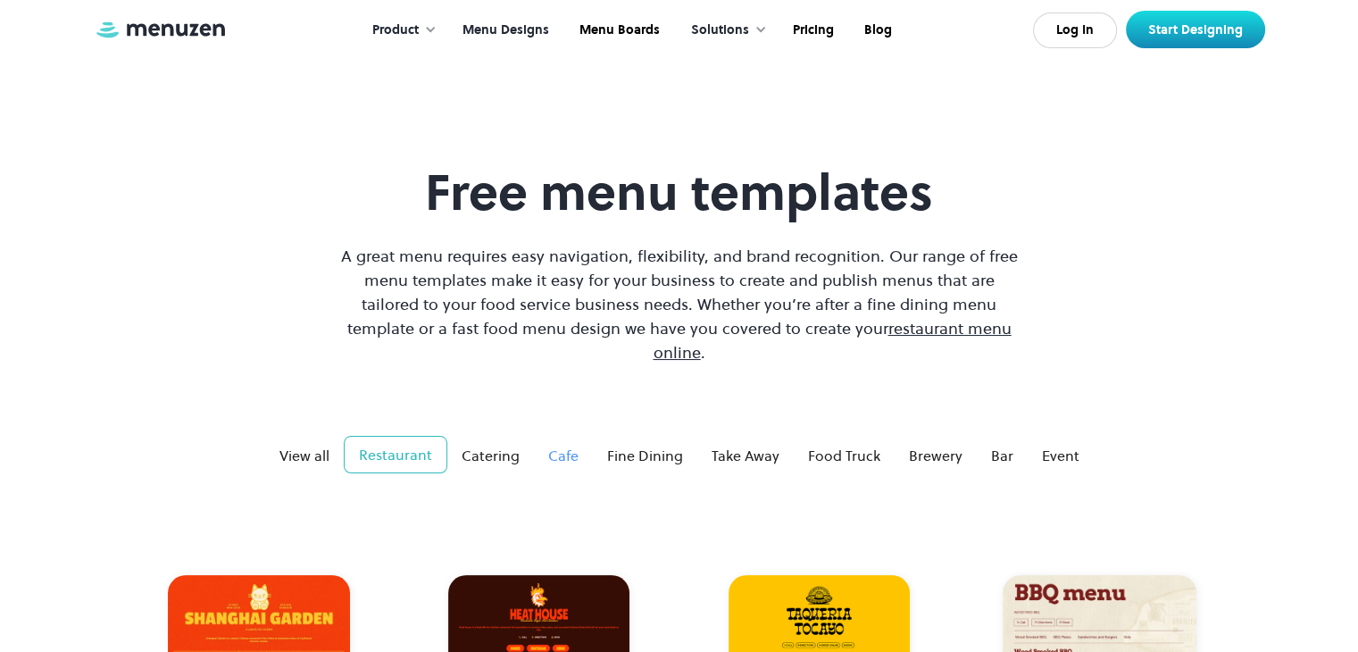
click at [566, 445] on div "Cafe" at bounding box center [563, 455] width 30 height 21
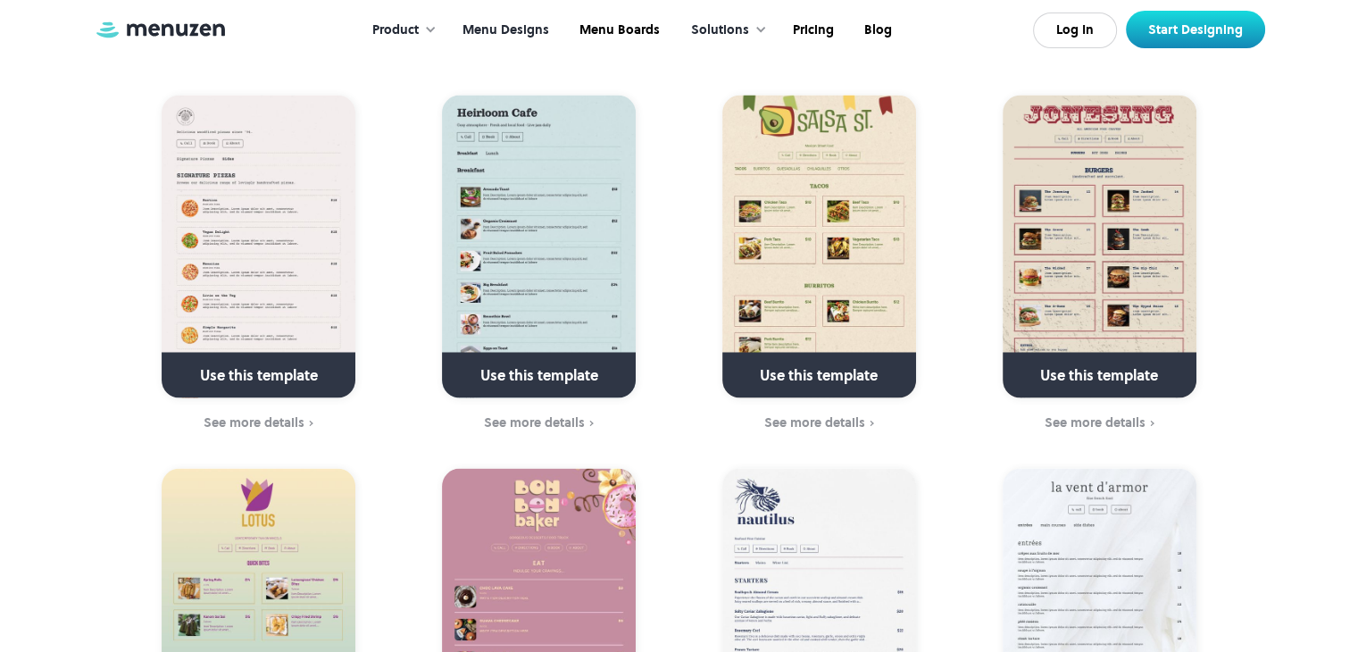
scroll to position [3462, 0]
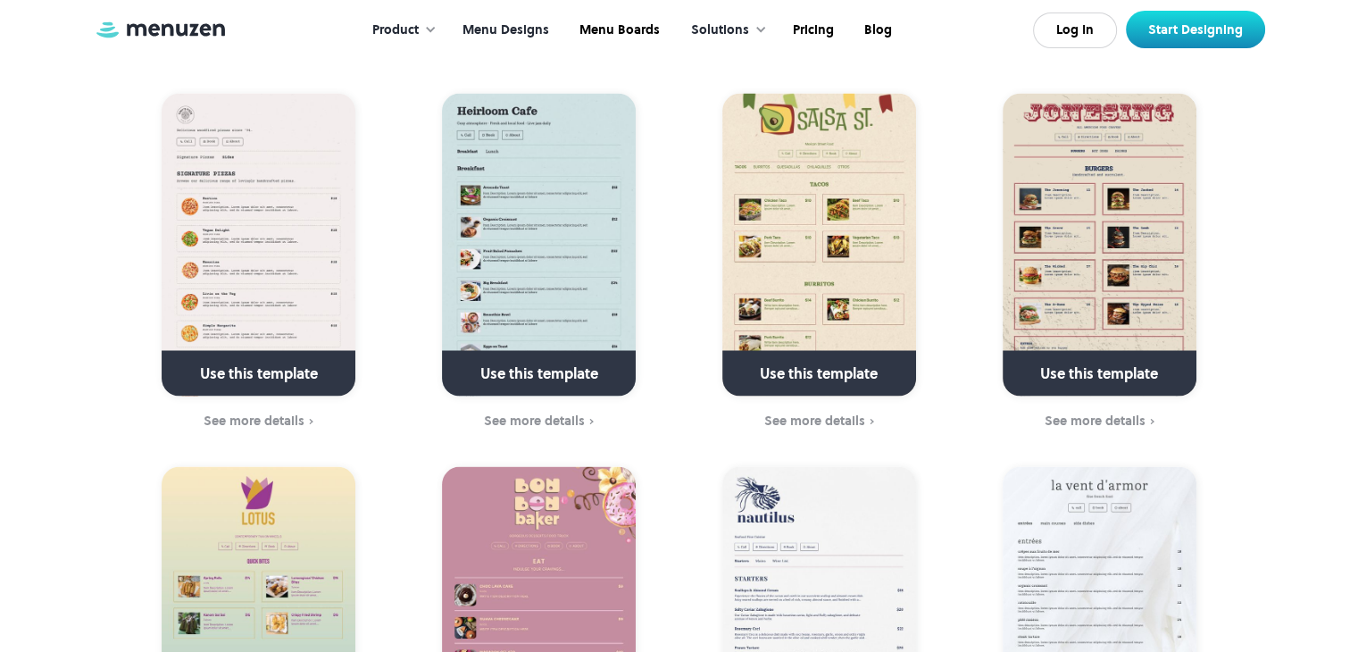
click at [316, 124] on img at bounding box center [259, 245] width 194 height 303
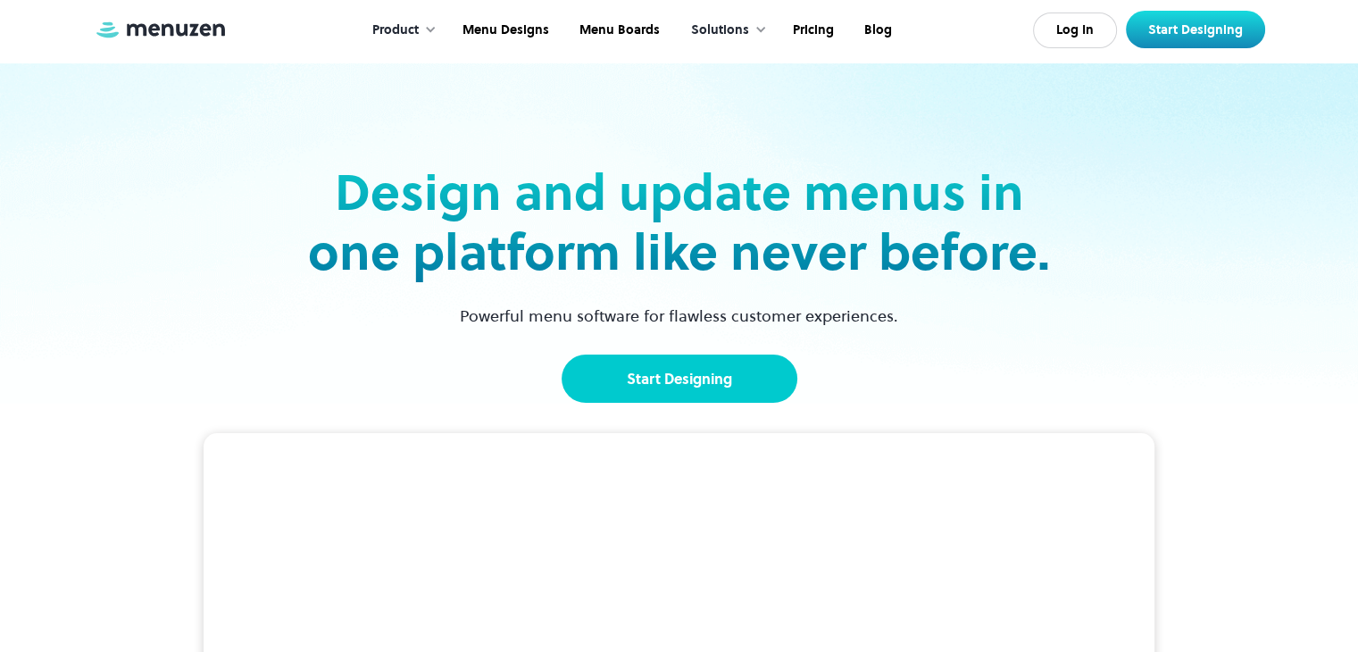
click at [691, 391] on link "Start Designing" at bounding box center [679, 378] width 236 height 48
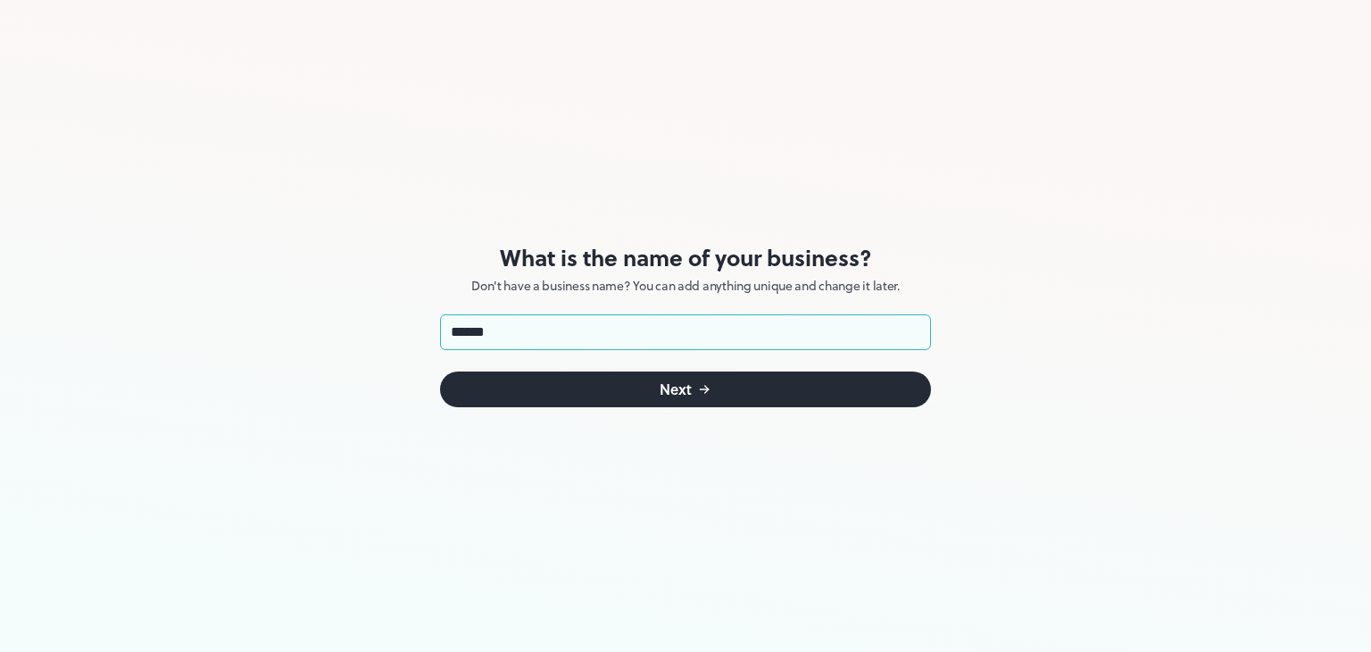
type input "******"
click at [599, 390] on button "Next" at bounding box center [685, 389] width 491 height 36
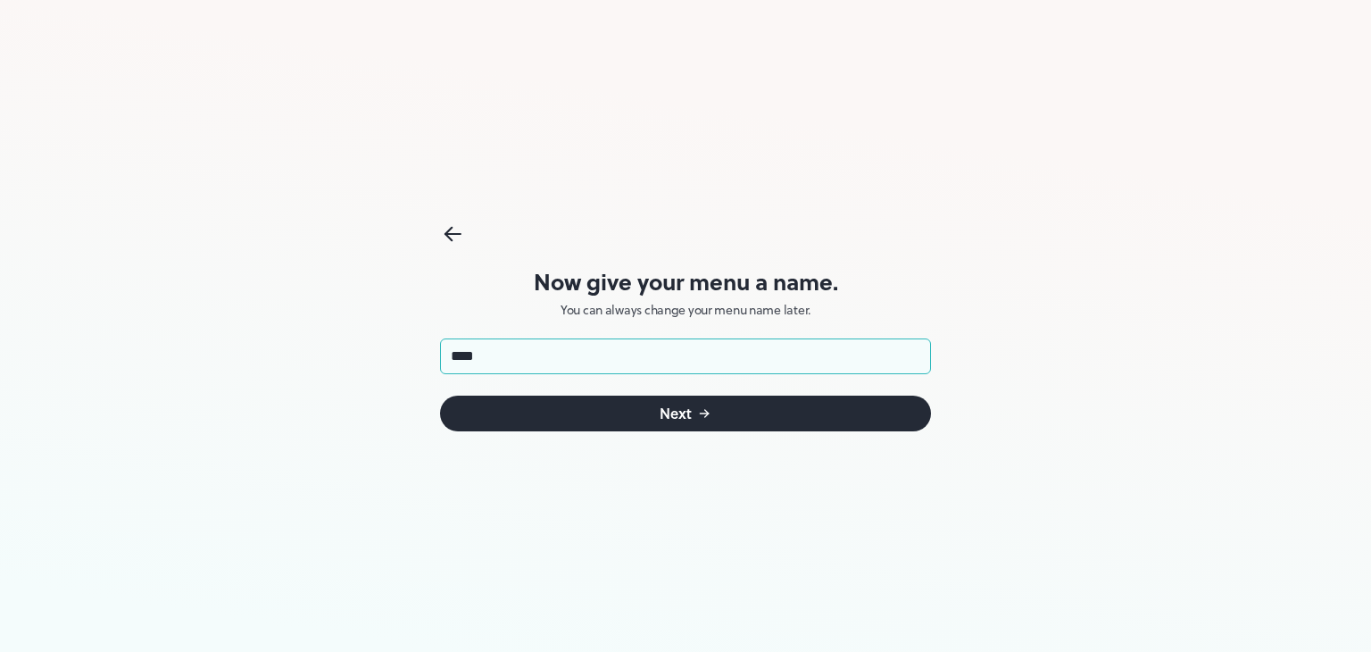
type input "****"
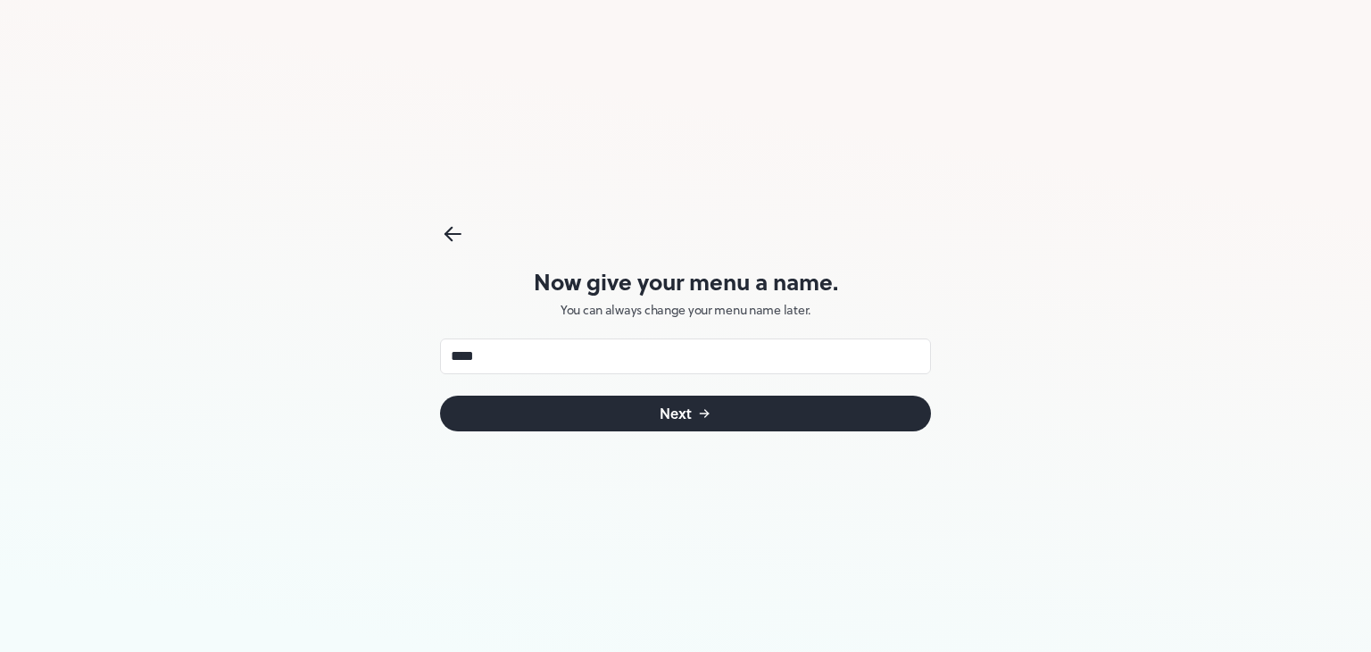
click at [664, 413] on div "Next" at bounding box center [676, 413] width 32 height 14
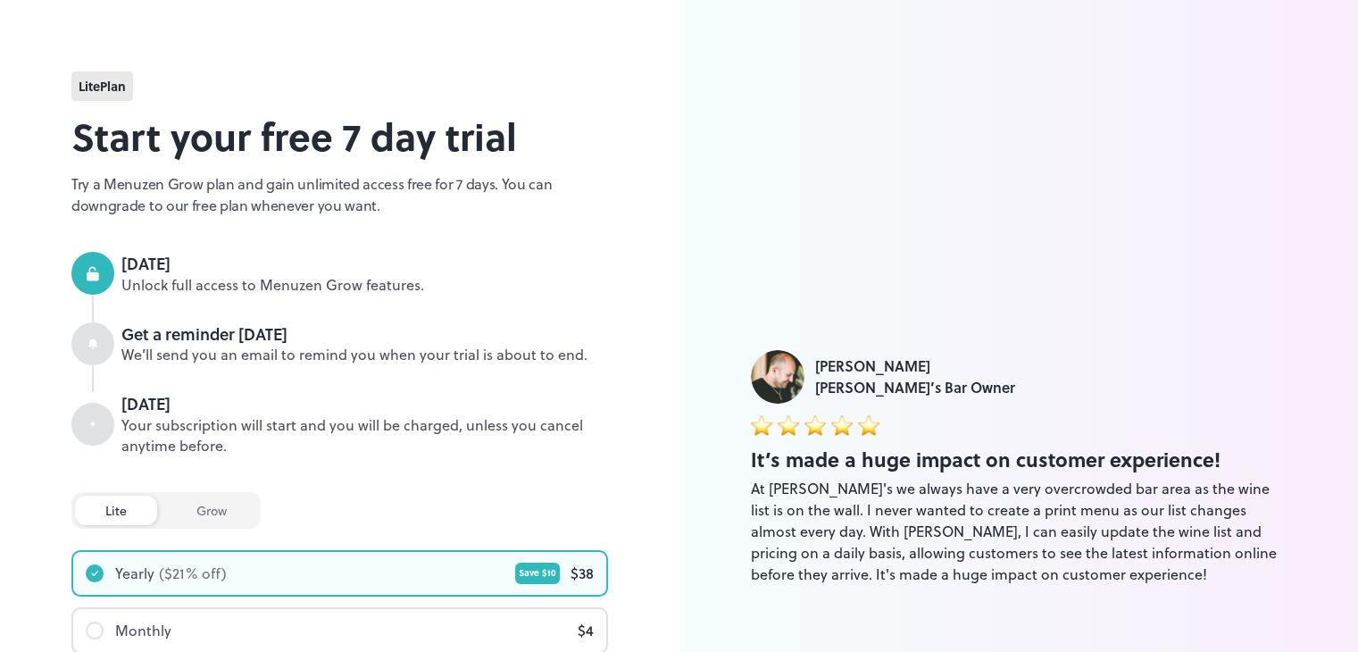
scroll to position [282, 0]
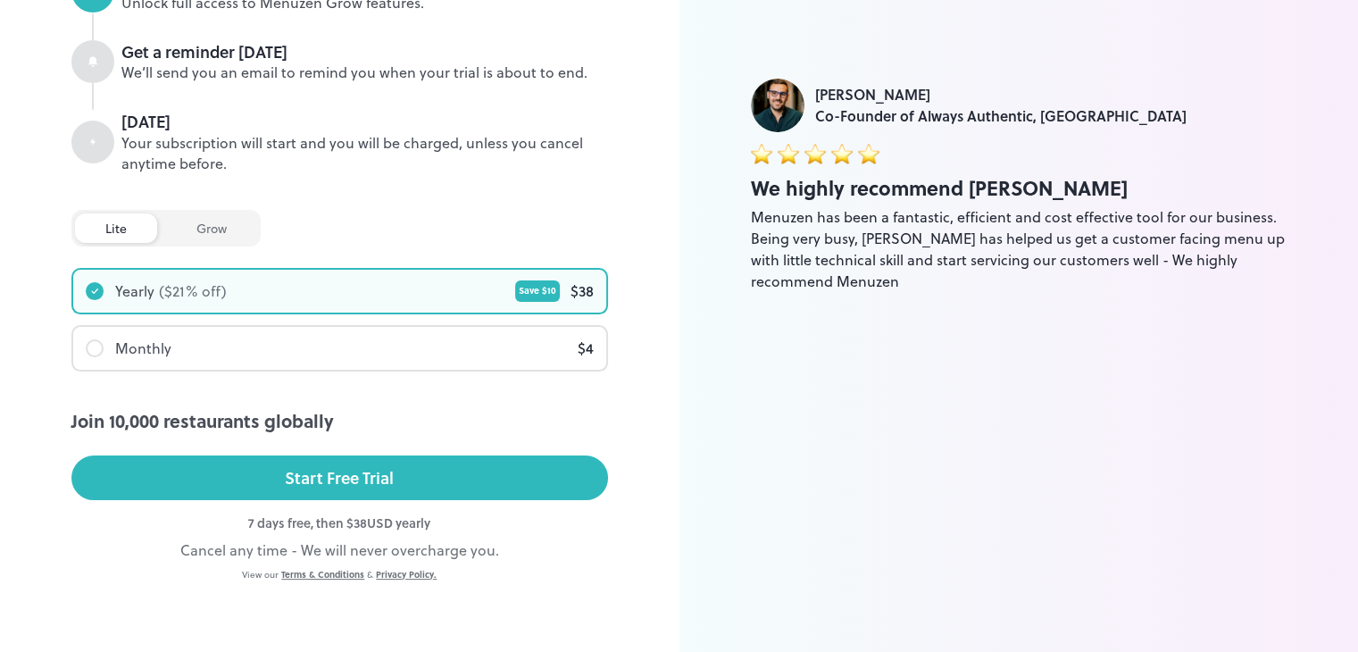
click at [224, 232] on div "grow" at bounding box center [211, 227] width 91 height 29
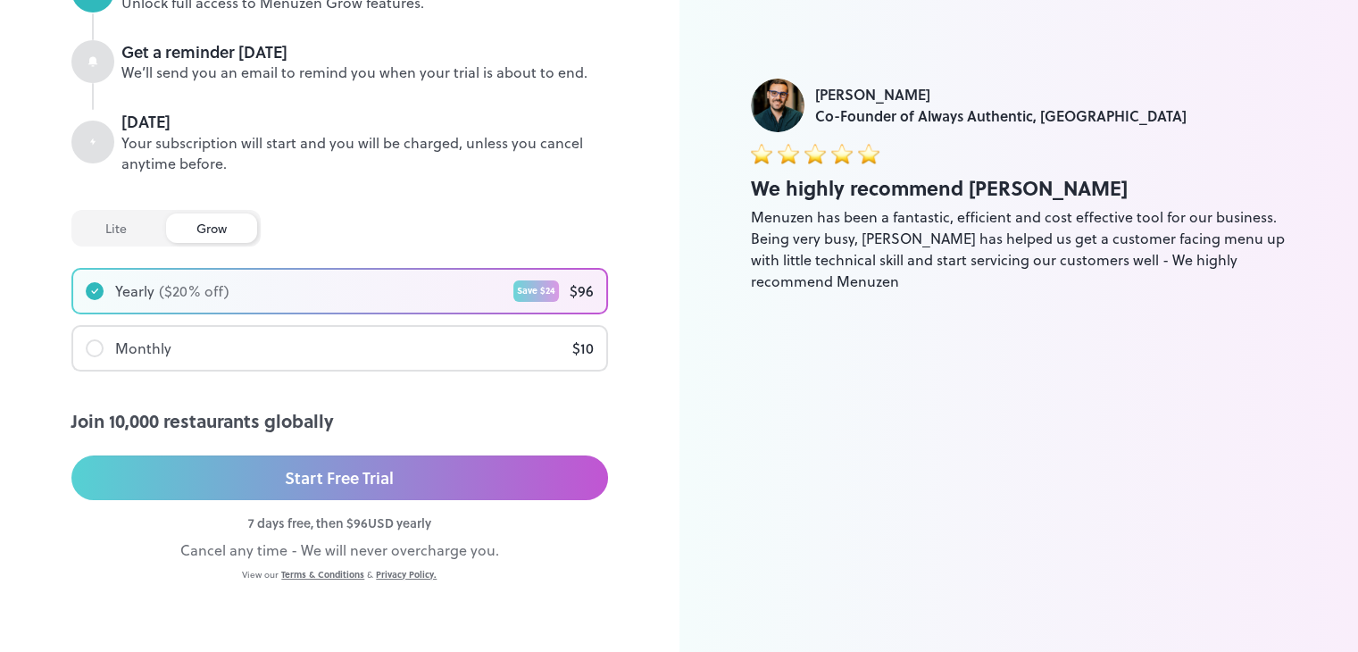
click at [112, 222] on div "lite" at bounding box center [116, 227] width 82 height 29
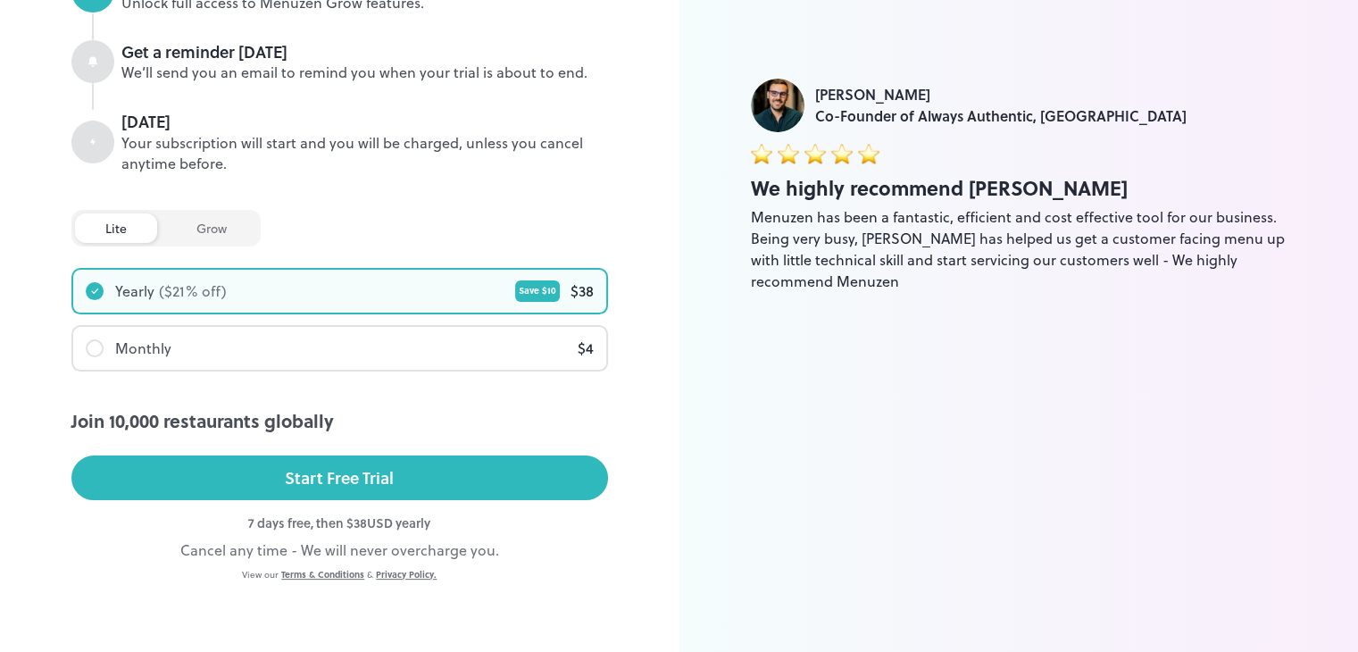
click at [162, 348] on div "Monthly" at bounding box center [143, 347] width 56 height 21
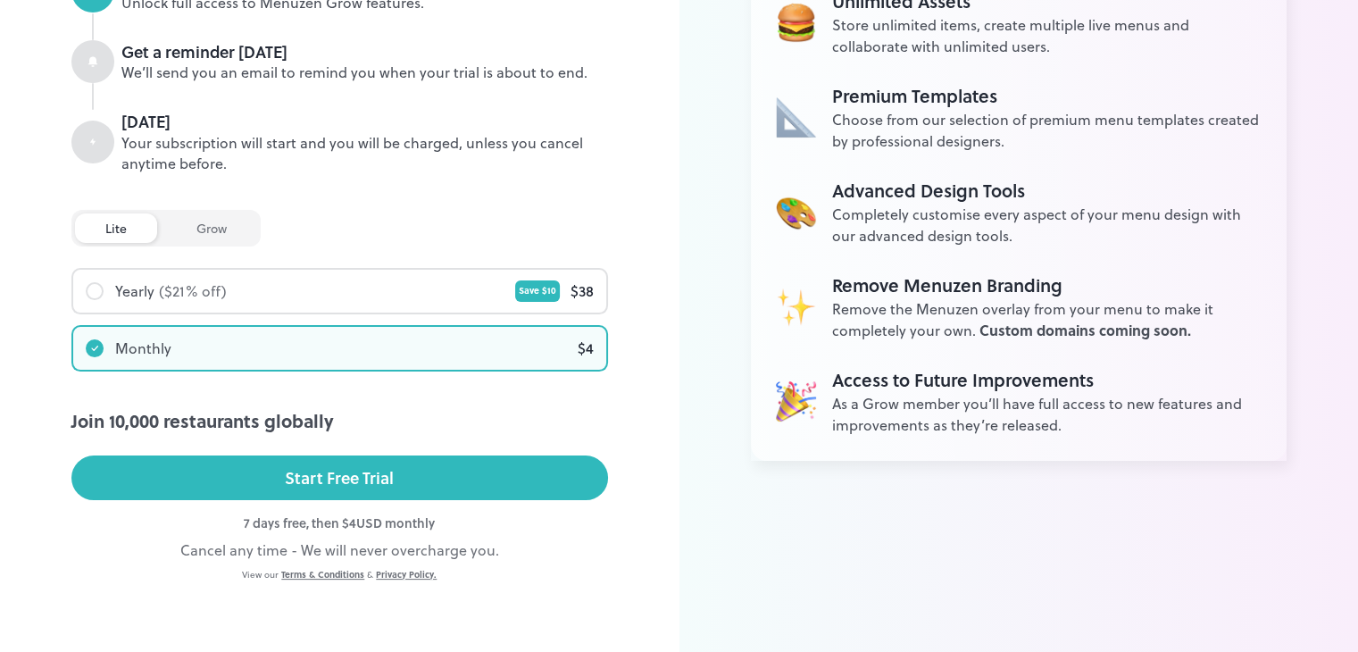
scroll to position [0, 0]
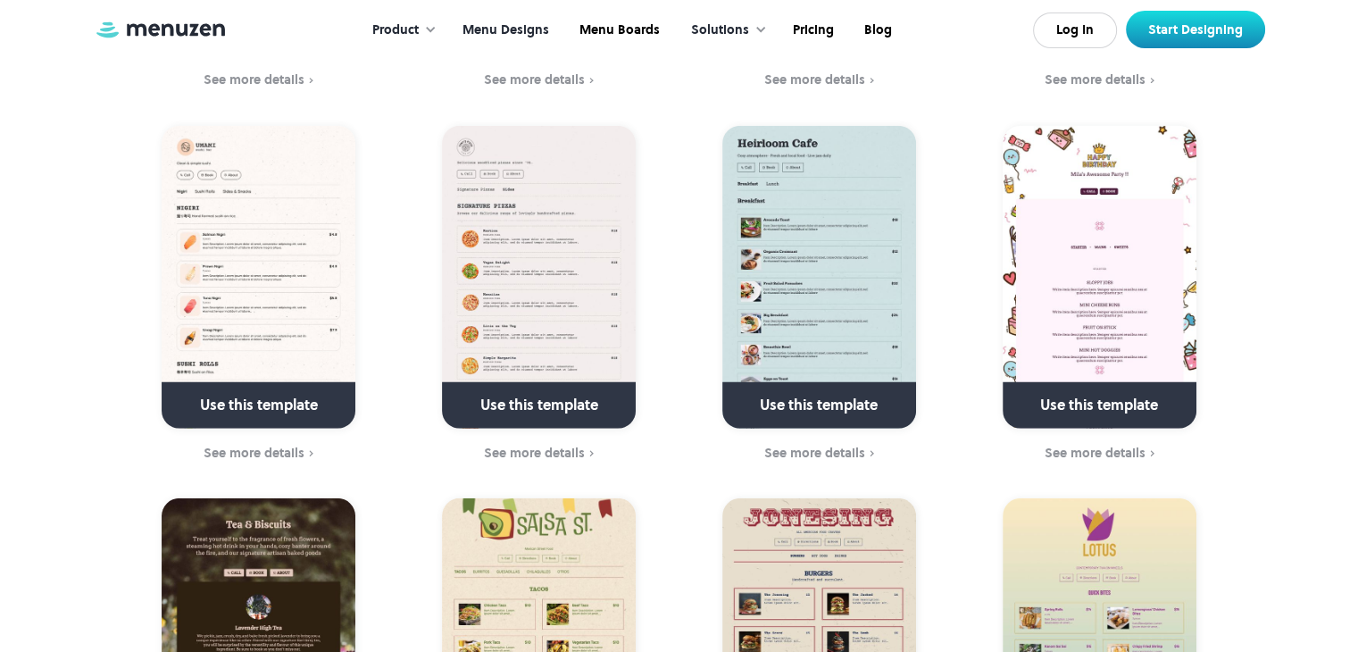
scroll to position [4930, 0]
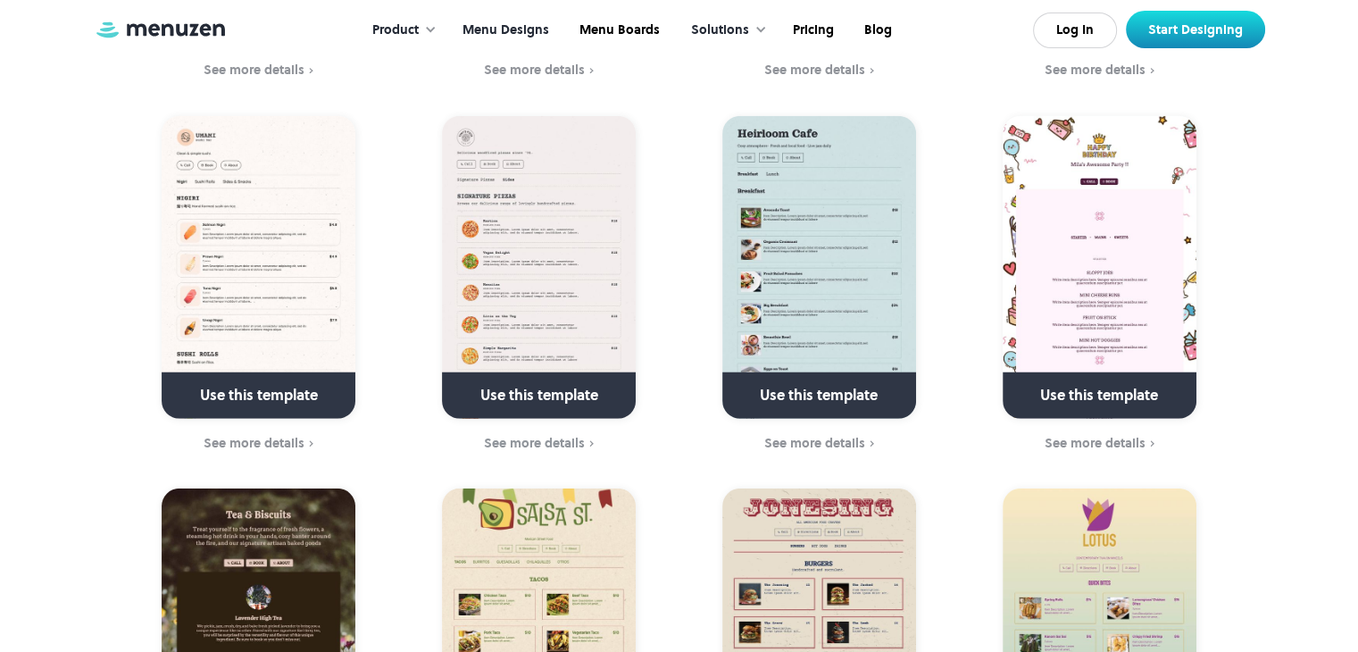
click at [556, 380] on link at bounding box center [539, 403] width 258 height 46
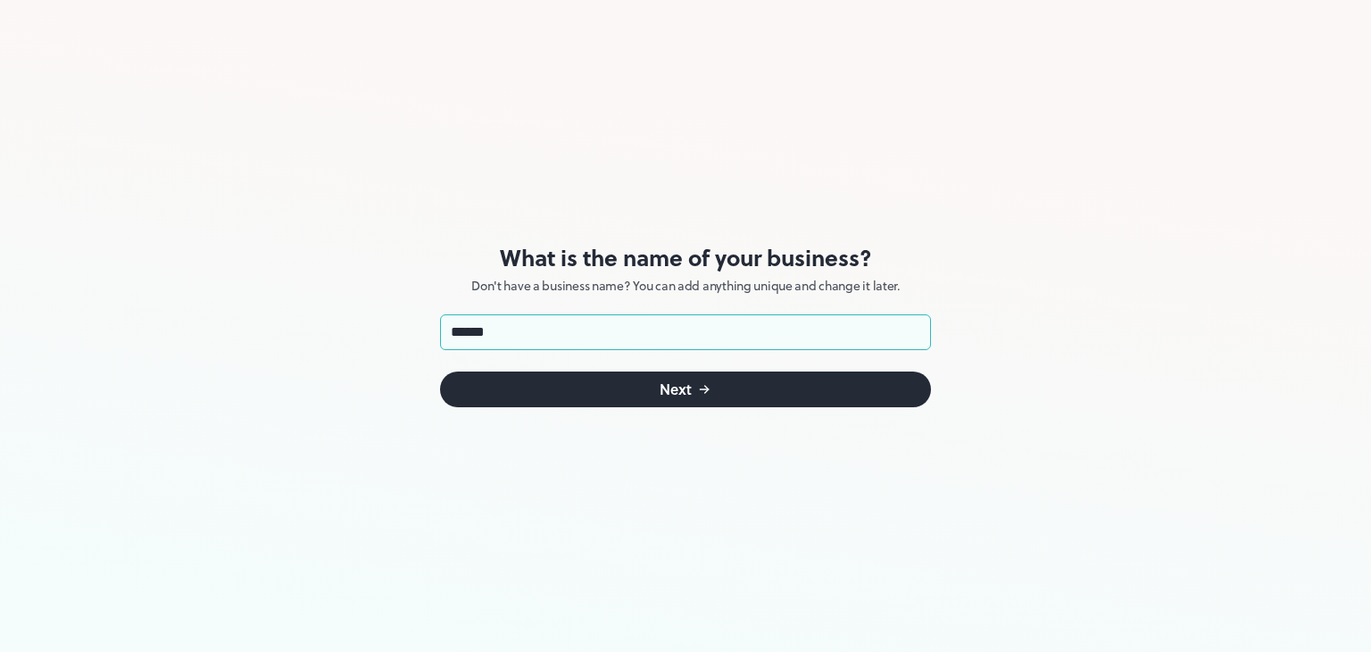
type input "******"
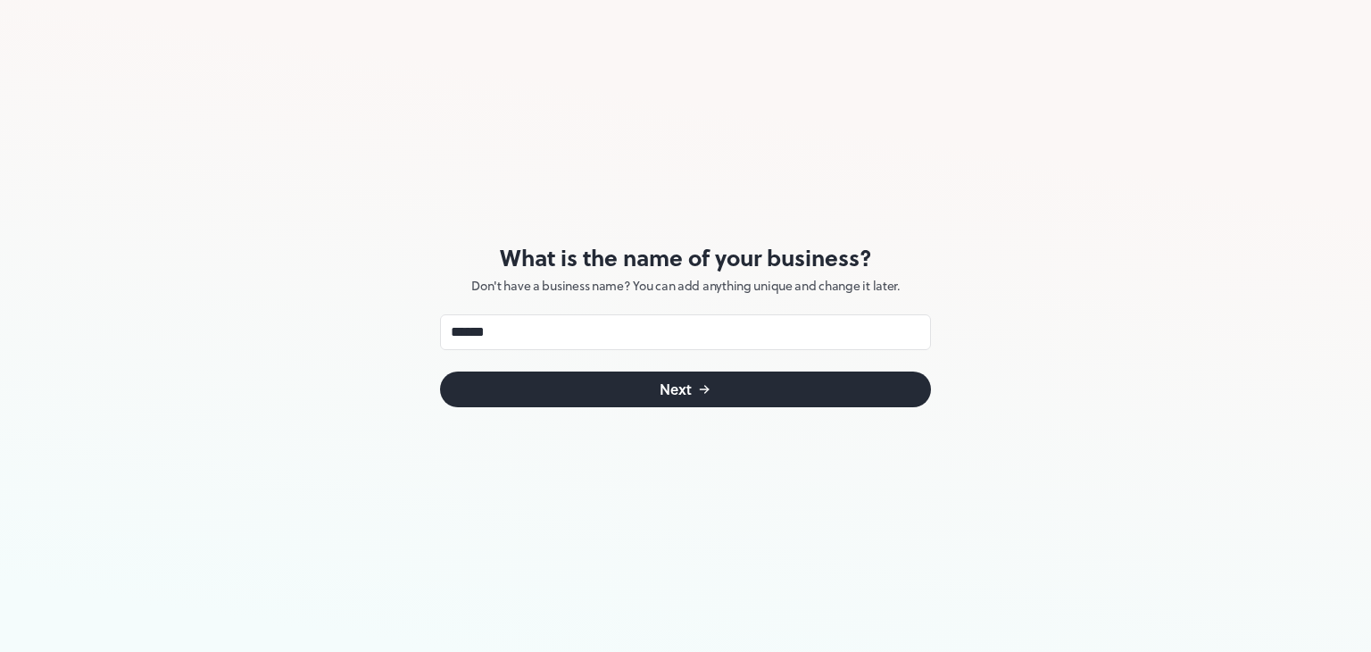
click at [612, 393] on button "Next" at bounding box center [685, 389] width 491 height 36
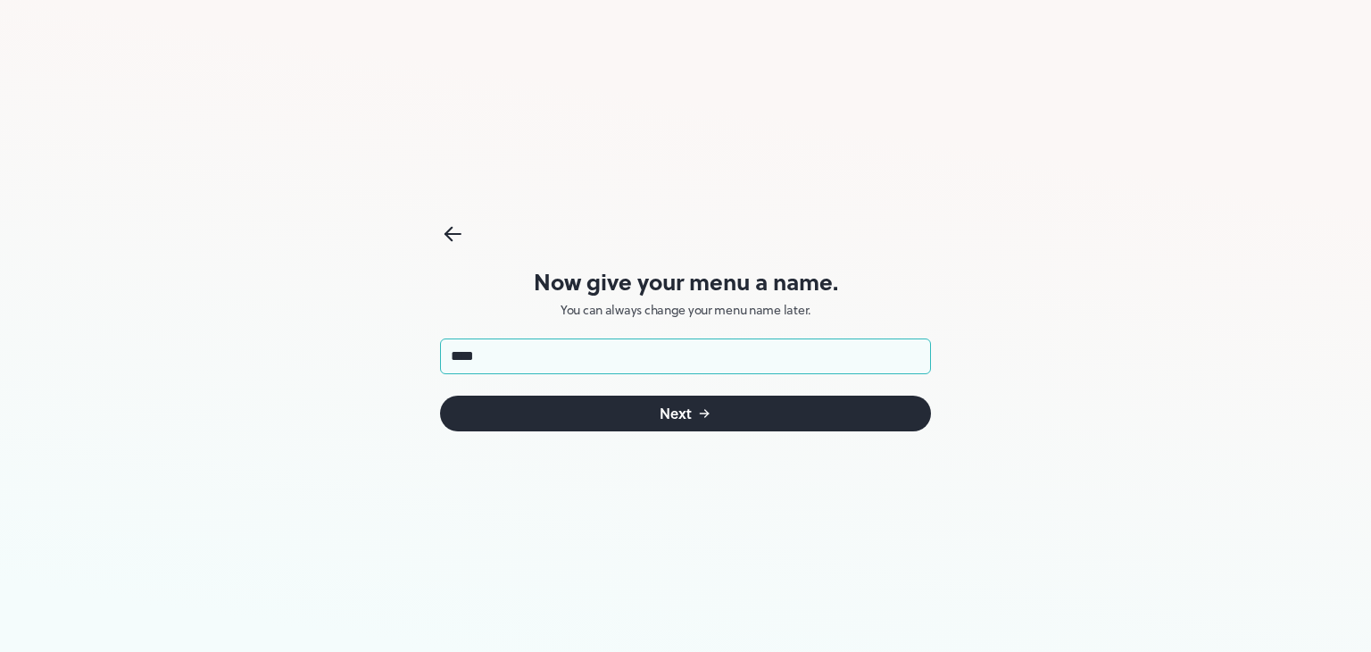
type input "****"
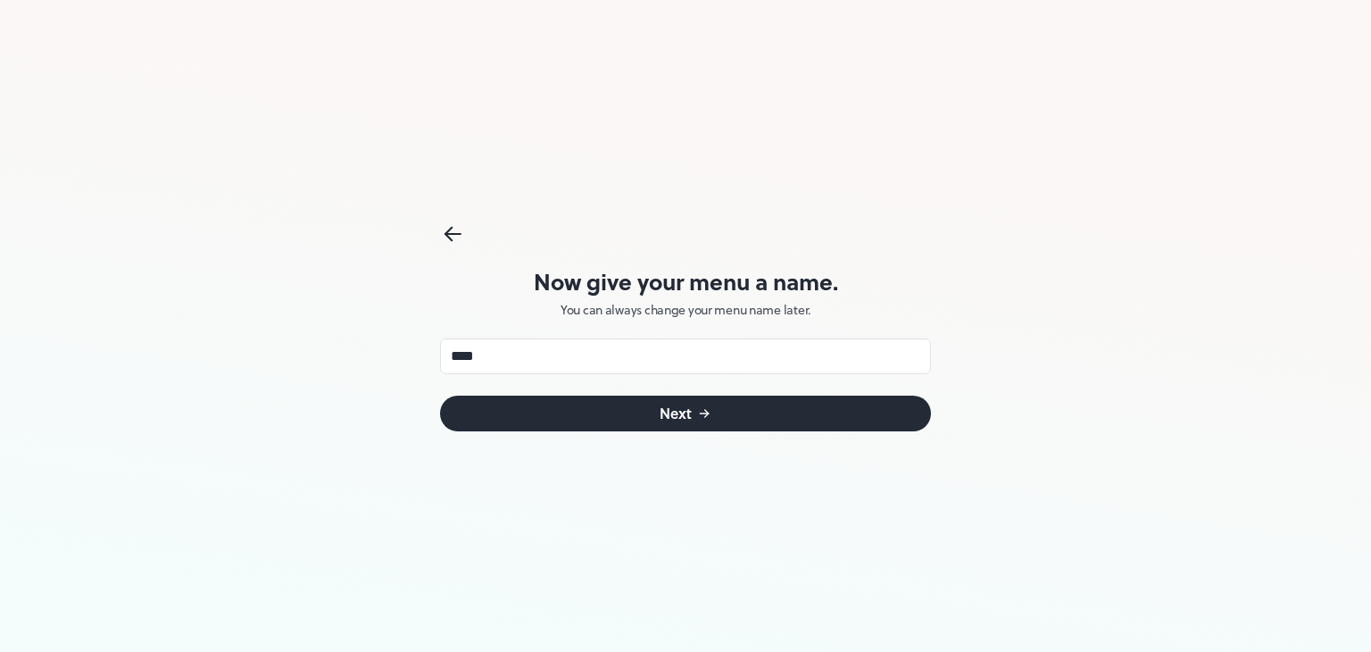
click at [643, 405] on button "Next" at bounding box center [685, 413] width 491 height 36
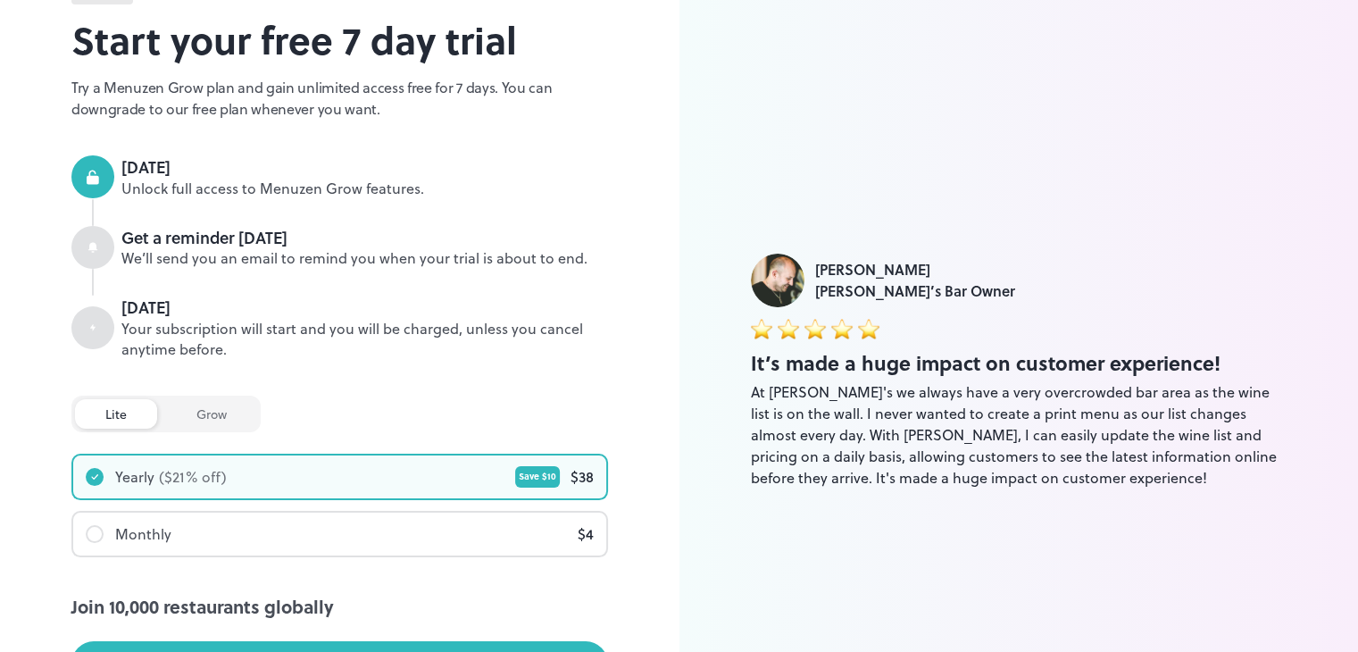
scroll to position [282, 0]
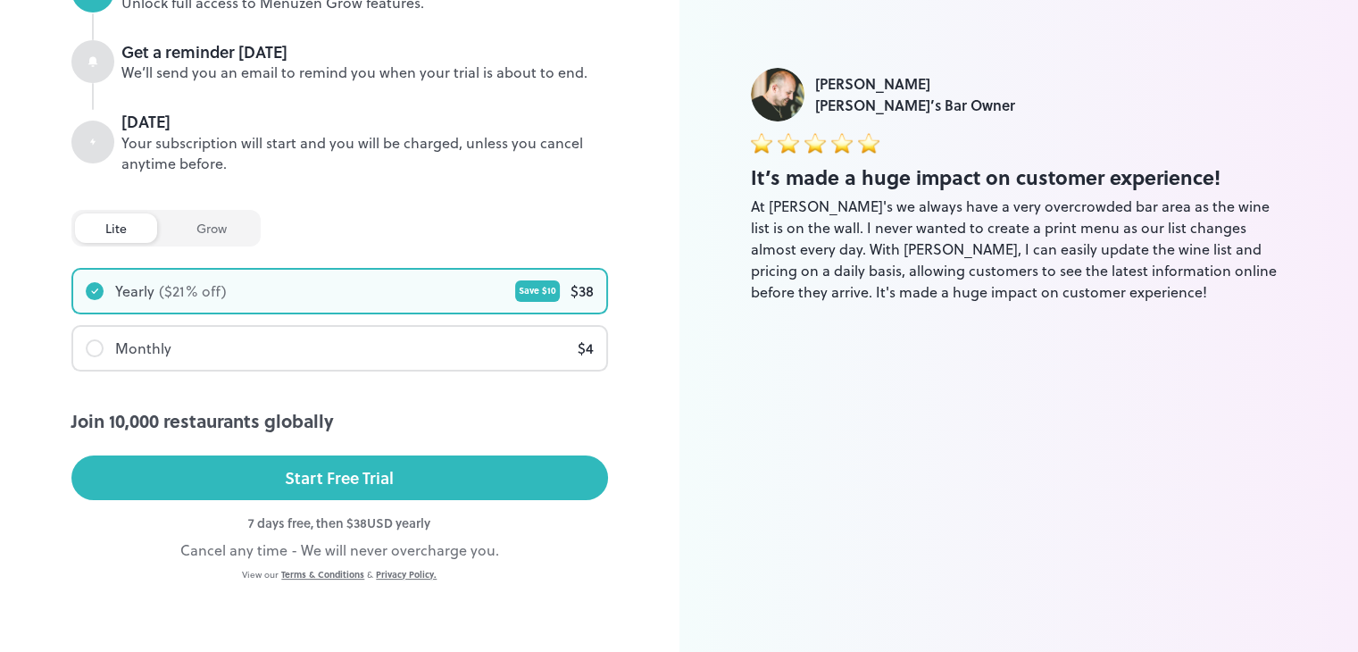
click at [172, 349] on div "Monthly $ 4" at bounding box center [339, 348] width 533 height 43
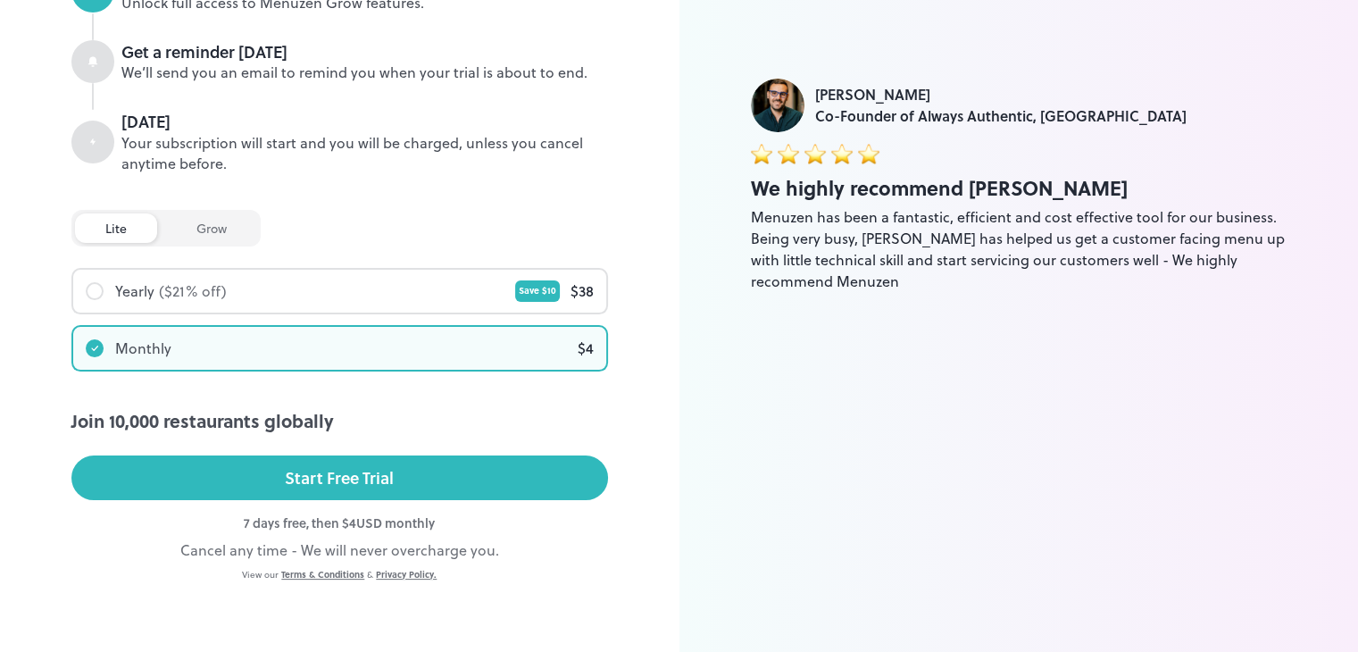
click at [190, 304] on div "Yearly ($ 21 % off) Save $ 10 $ 38" at bounding box center [339, 291] width 533 height 43
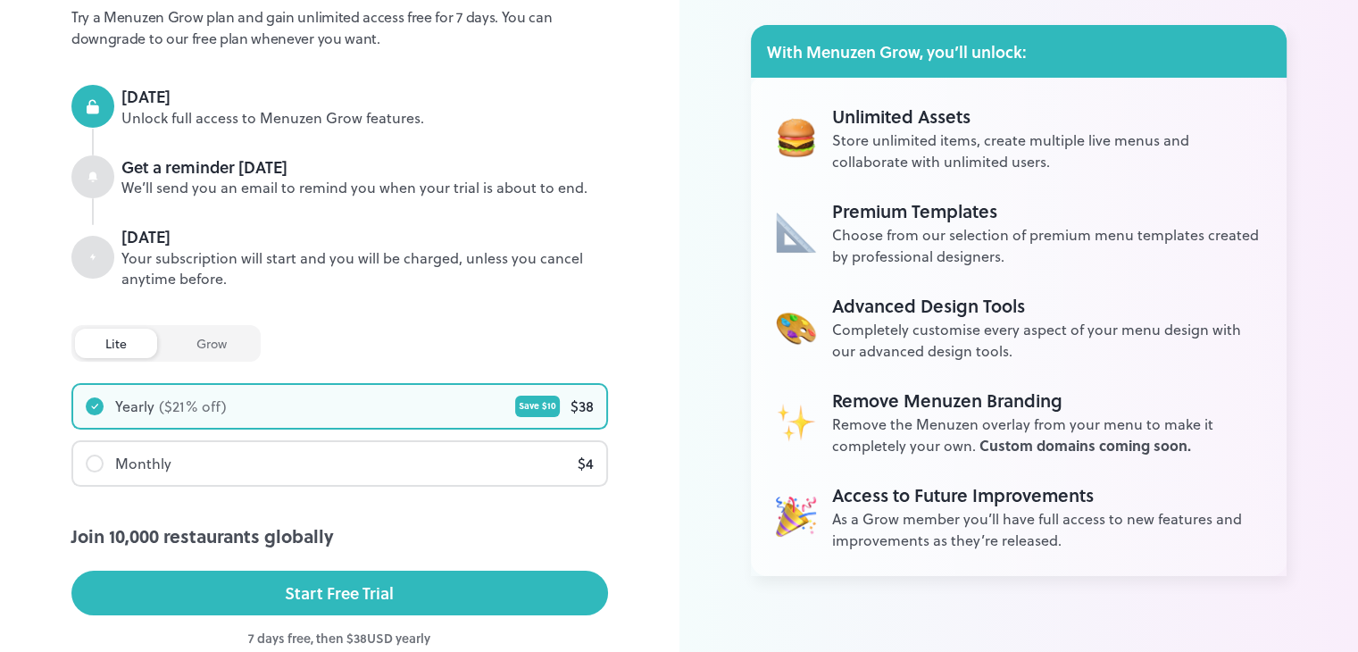
scroll to position [169, 0]
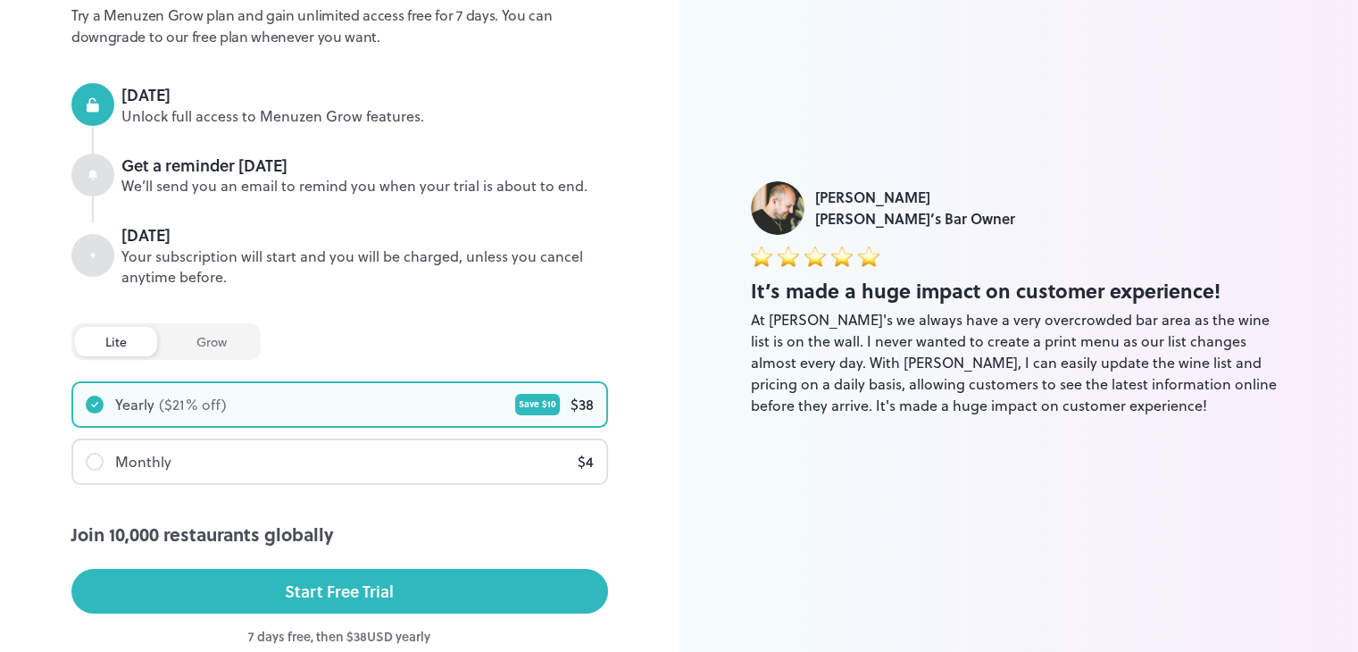
click at [196, 340] on div "grow" at bounding box center [211, 341] width 91 height 29
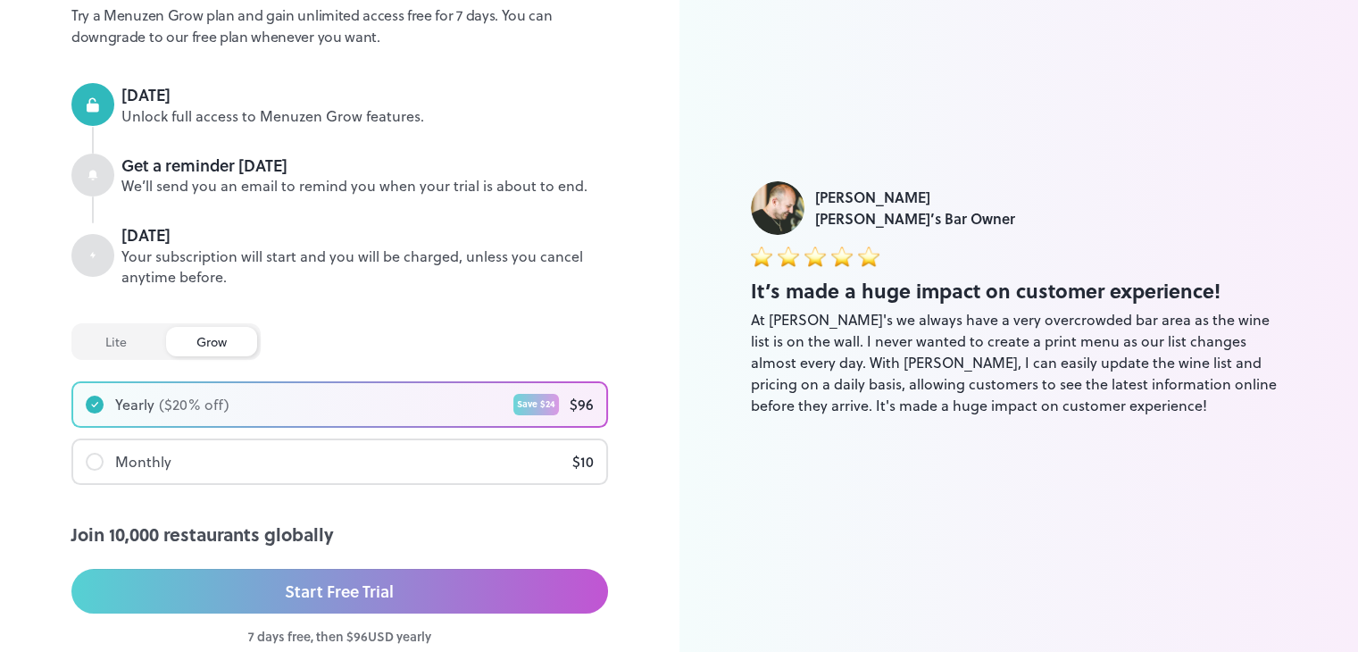
click at [160, 454] on div "Monthly" at bounding box center [143, 461] width 56 height 21
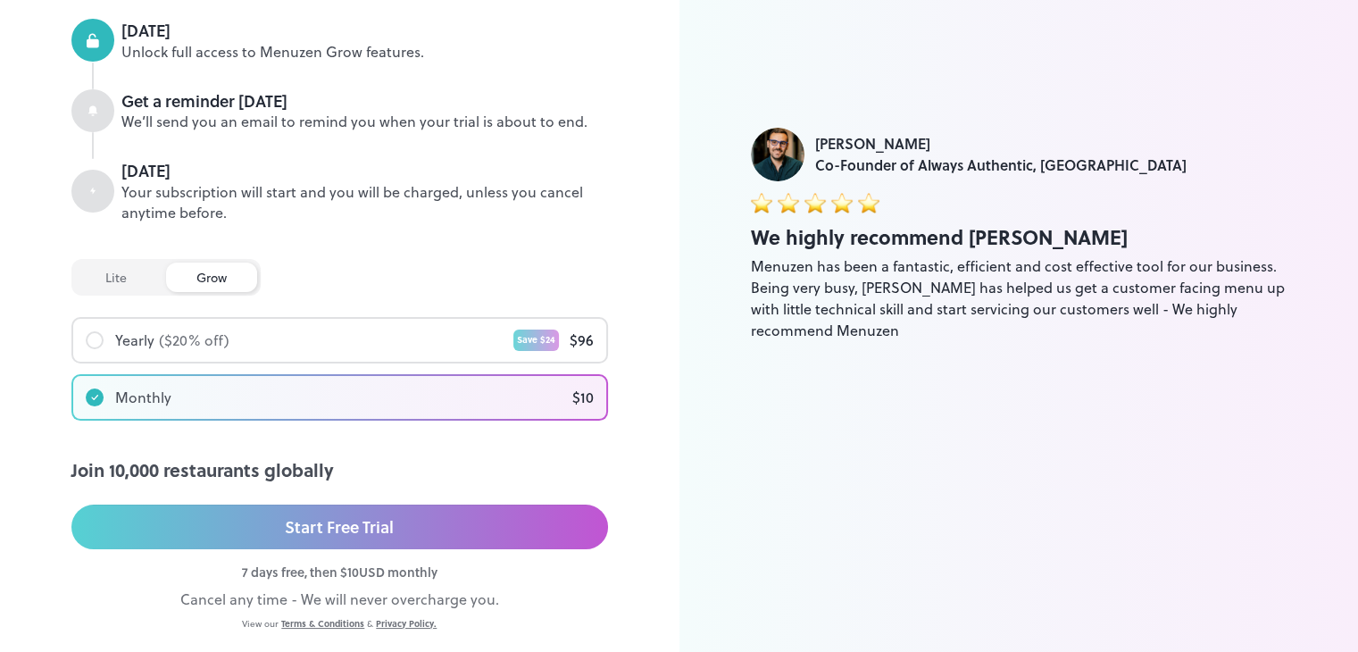
scroll to position [232, 0]
click at [114, 273] on div "lite" at bounding box center [116, 277] width 82 height 29
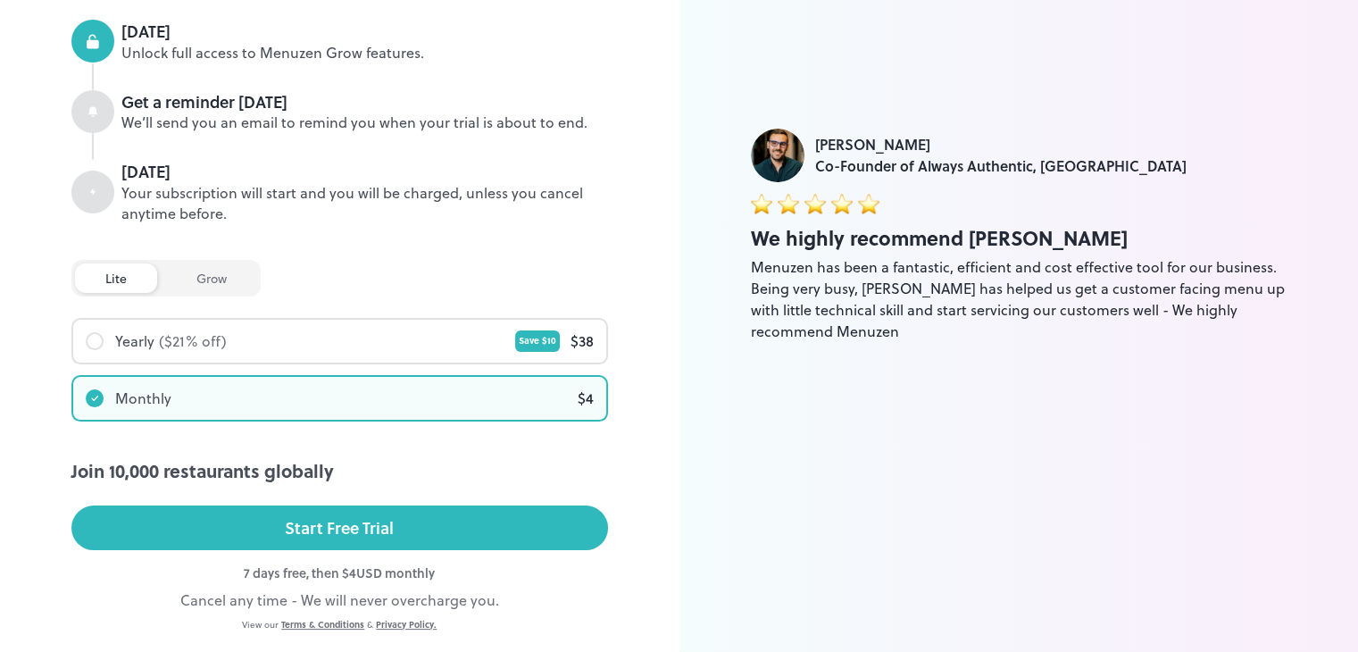
scroll to position [0, 0]
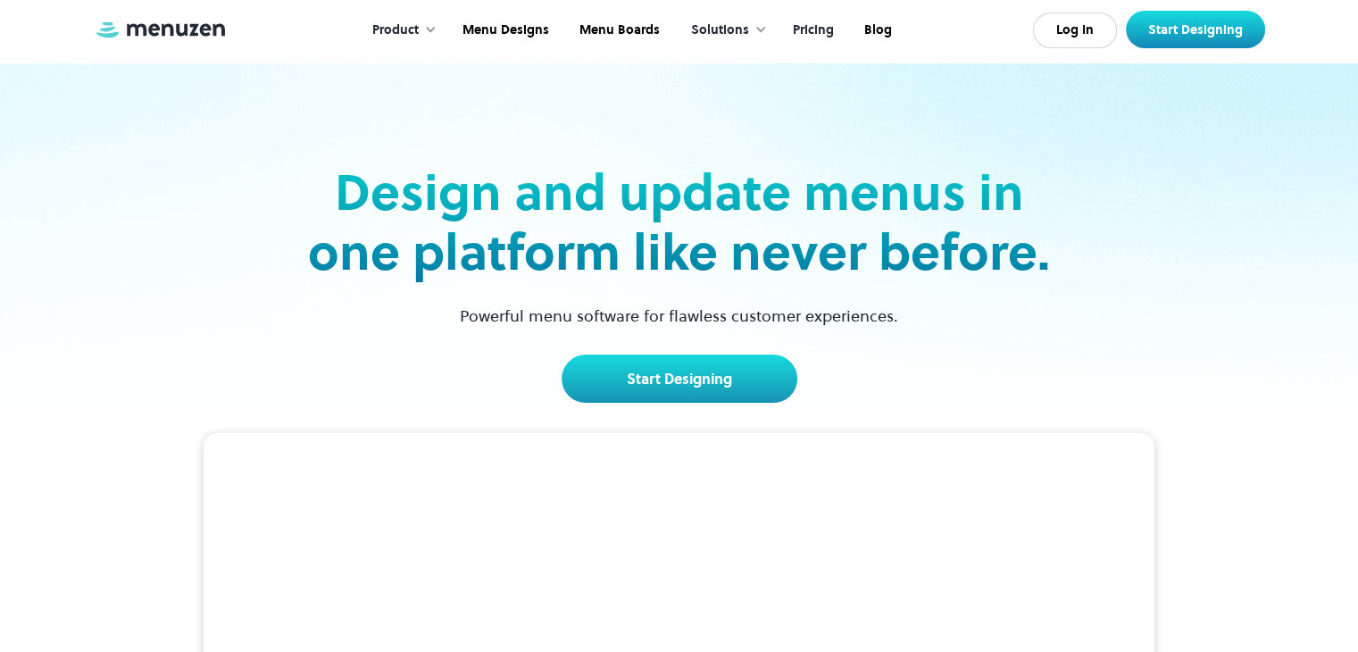
click at [828, 30] on link "Pricing" at bounding box center [811, 30] width 71 height 55
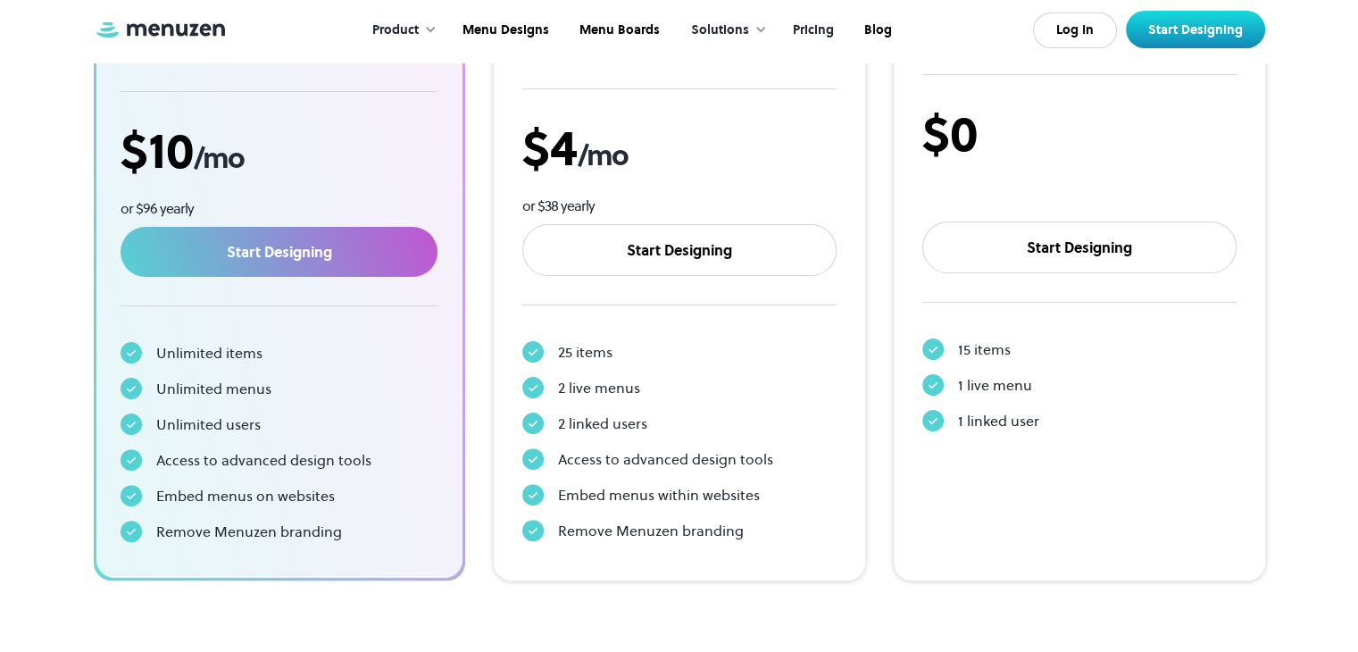
scroll to position [436, 0]
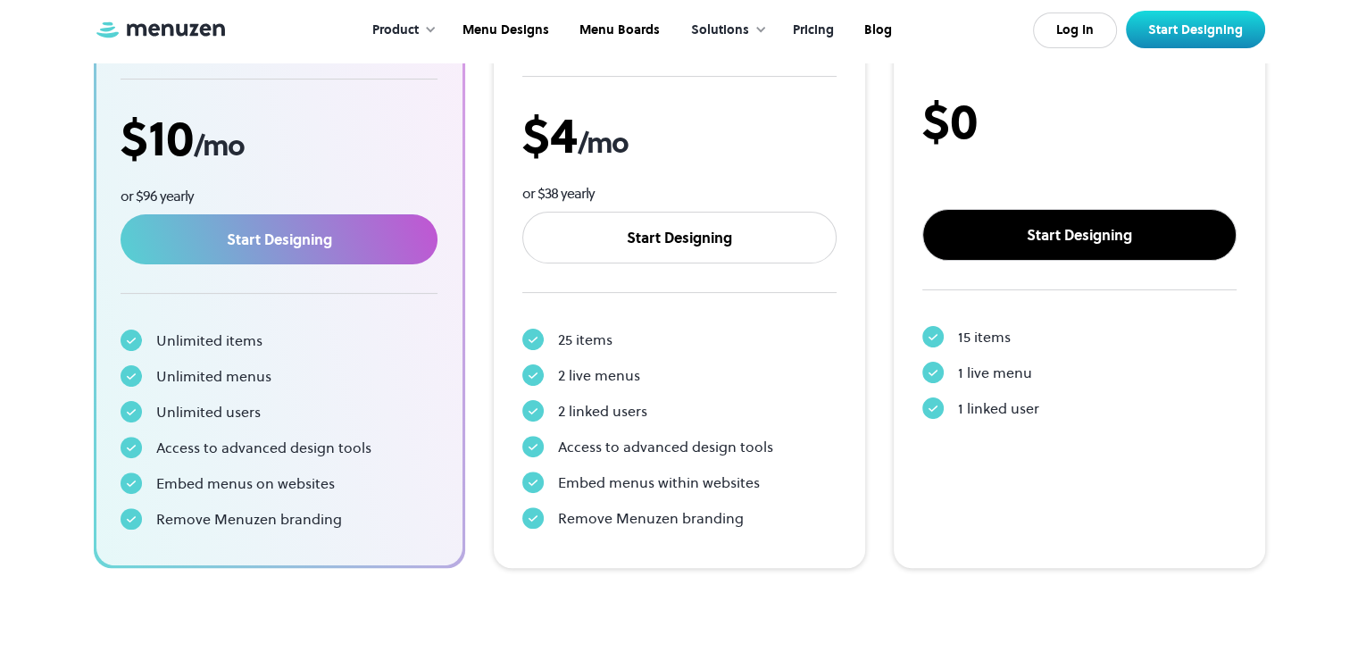
click at [1060, 247] on link "Start Designing" at bounding box center [1079, 235] width 314 height 52
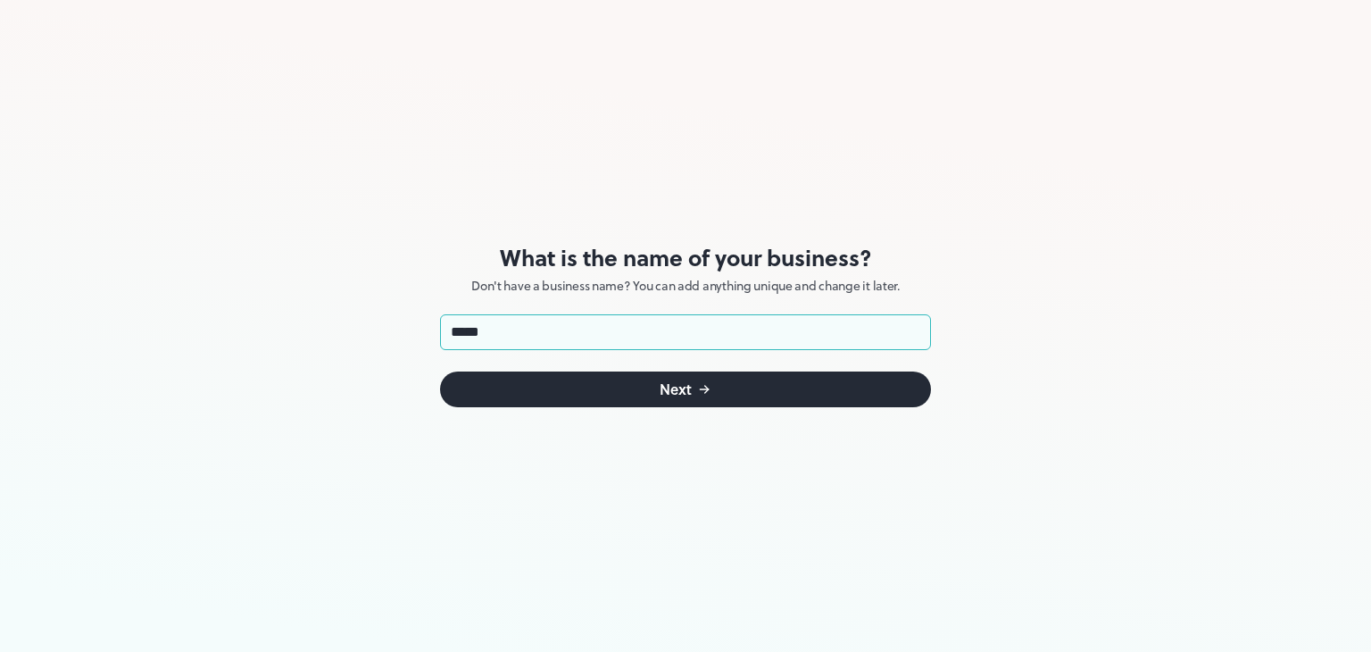
type input "******"
click button "Next" at bounding box center [685, 389] width 491 height 36
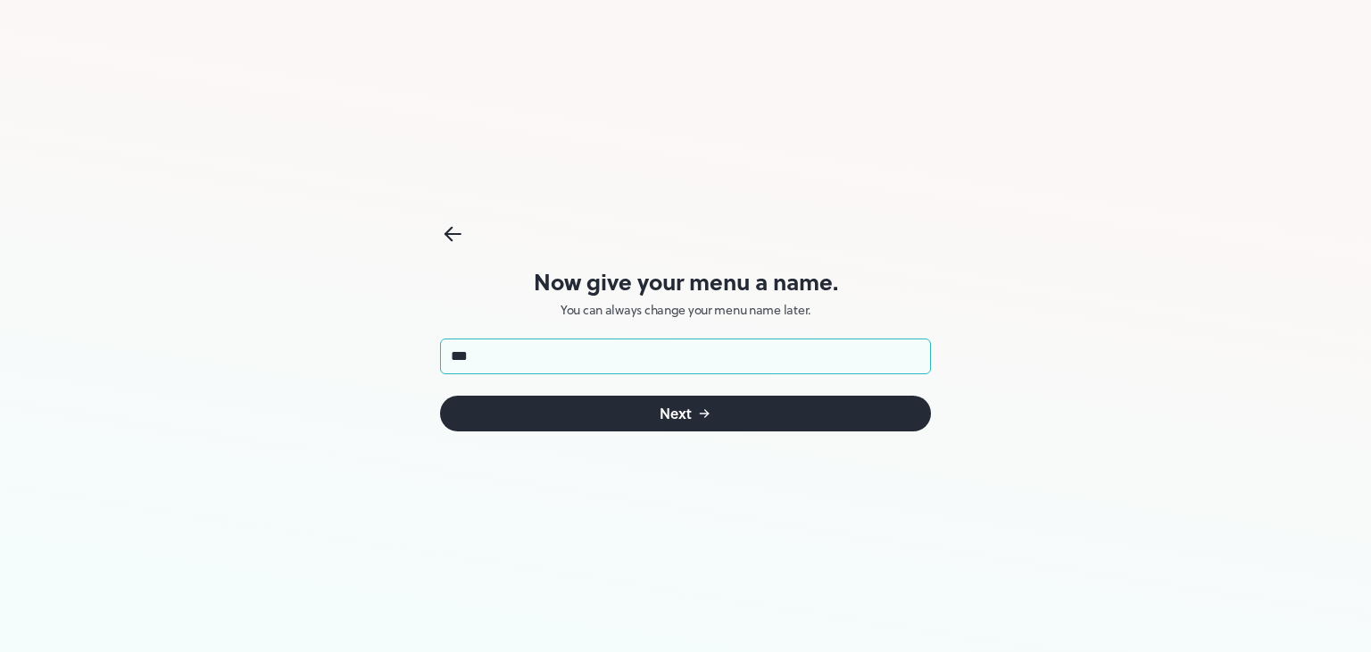
type input "****"
click button "Next" at bounding box center [685, 413] width 491 height 36
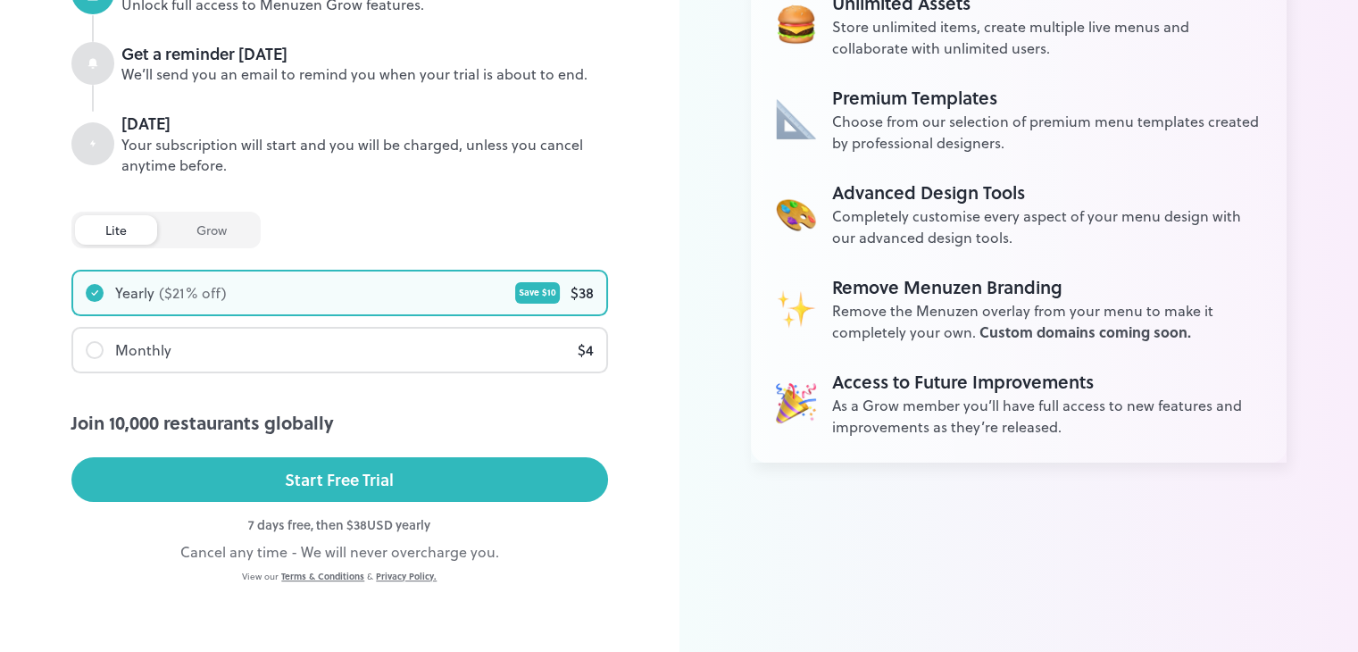
scroll to position [282, 0]
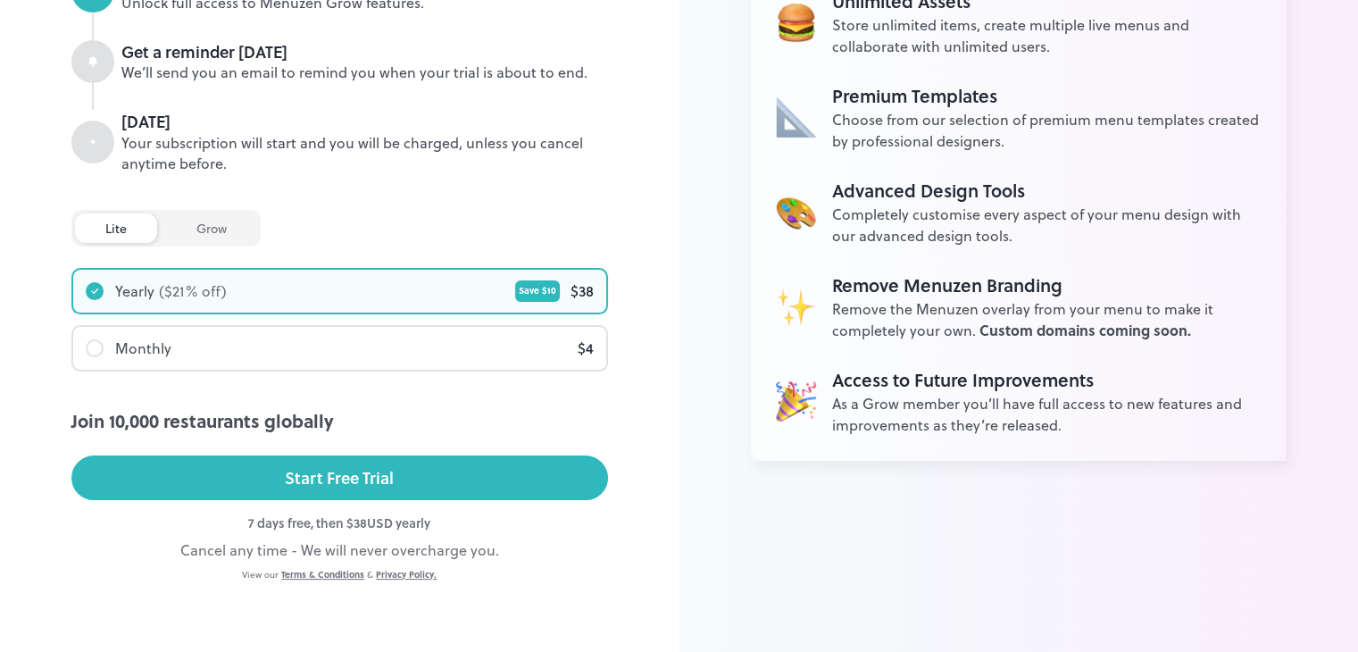
click at [444, 352] on div "Monthly $ 4" at bounding box center [339, 348] width 533 height 43
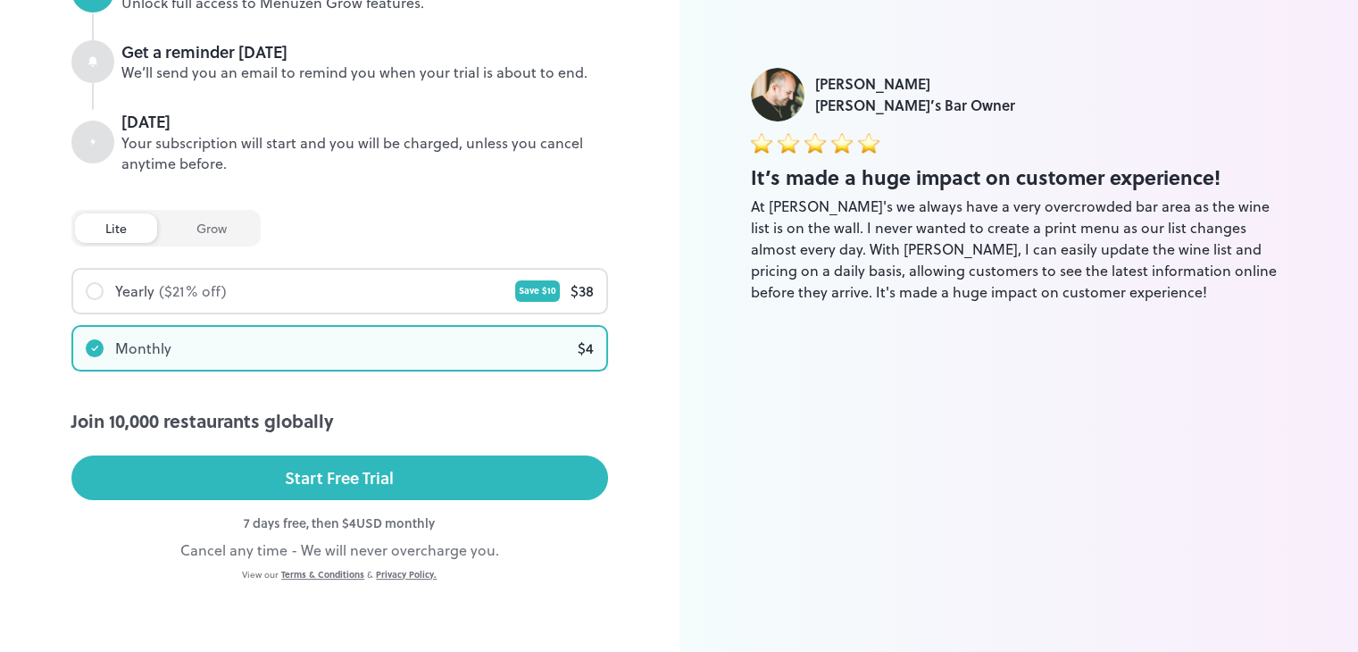
scroll to position [0, 0]
